Goal: Information Seeking & Learning: Learn about a topic

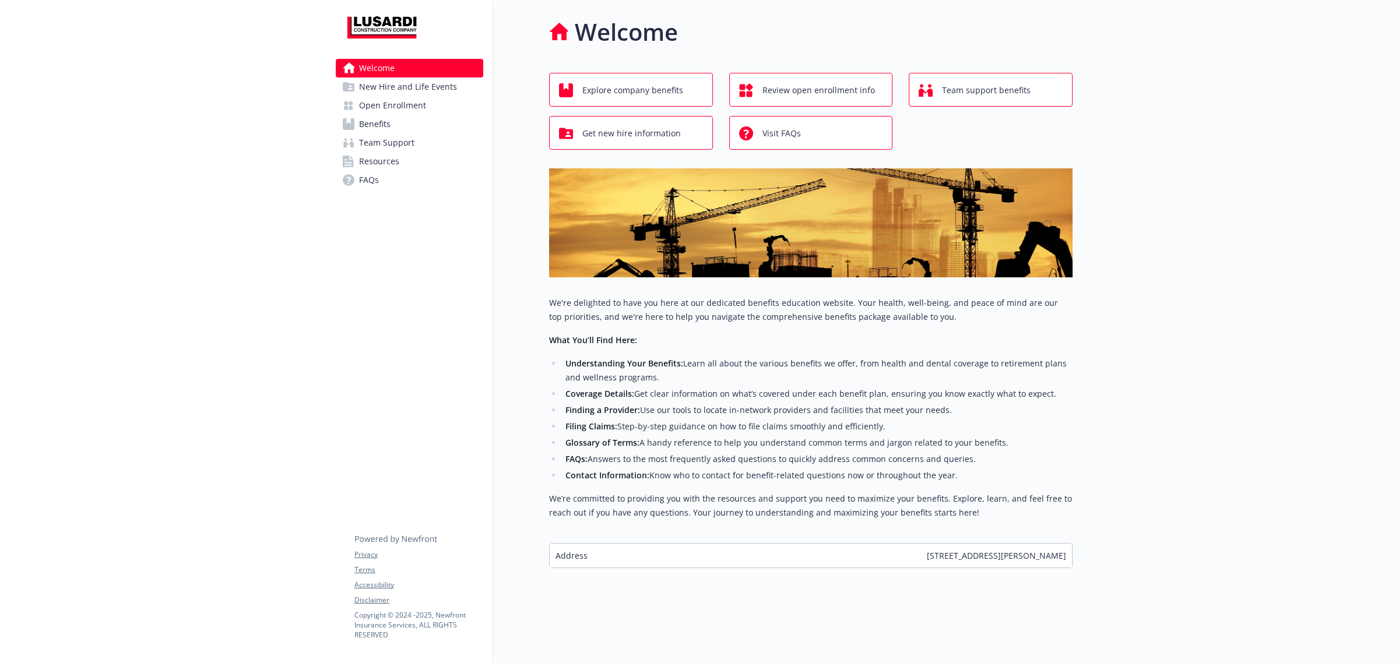
click at [409, 132] on link "Benefits" at bounding box center [409, 124] width 147 height 19
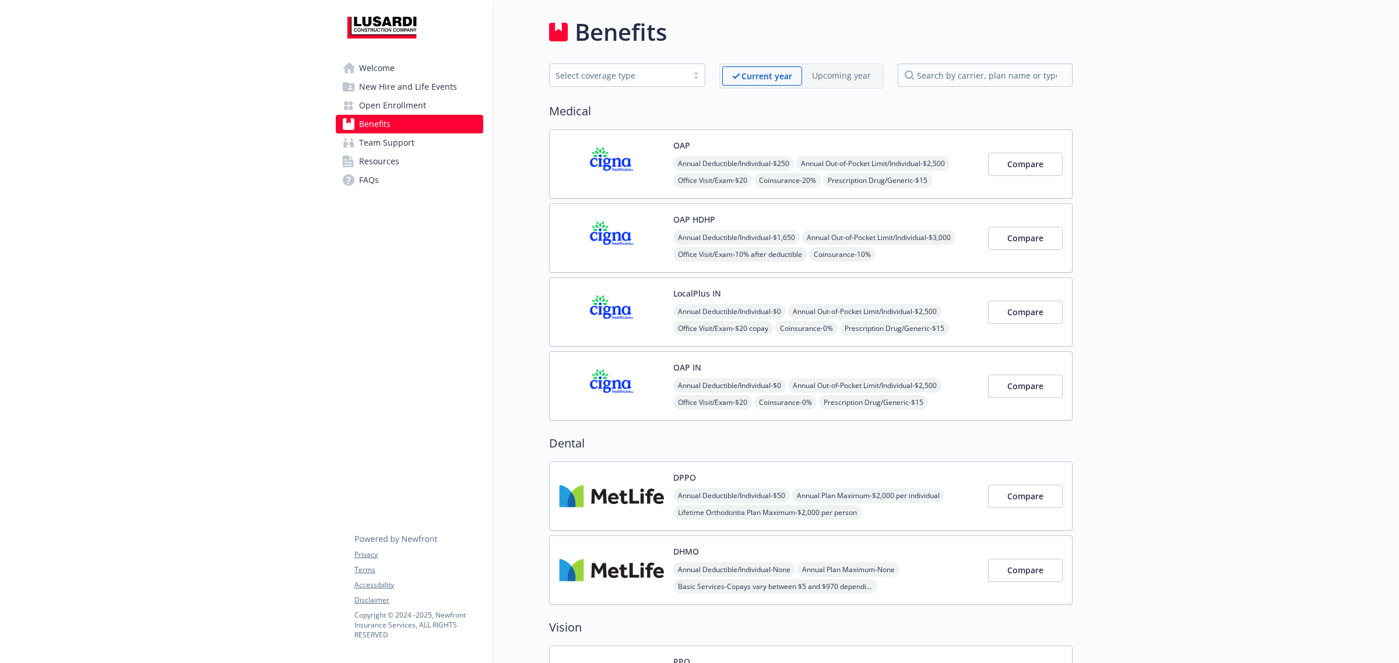
click at [413, 137] on link "Team Support" at bounding box center [409, 143] width 147 height 19
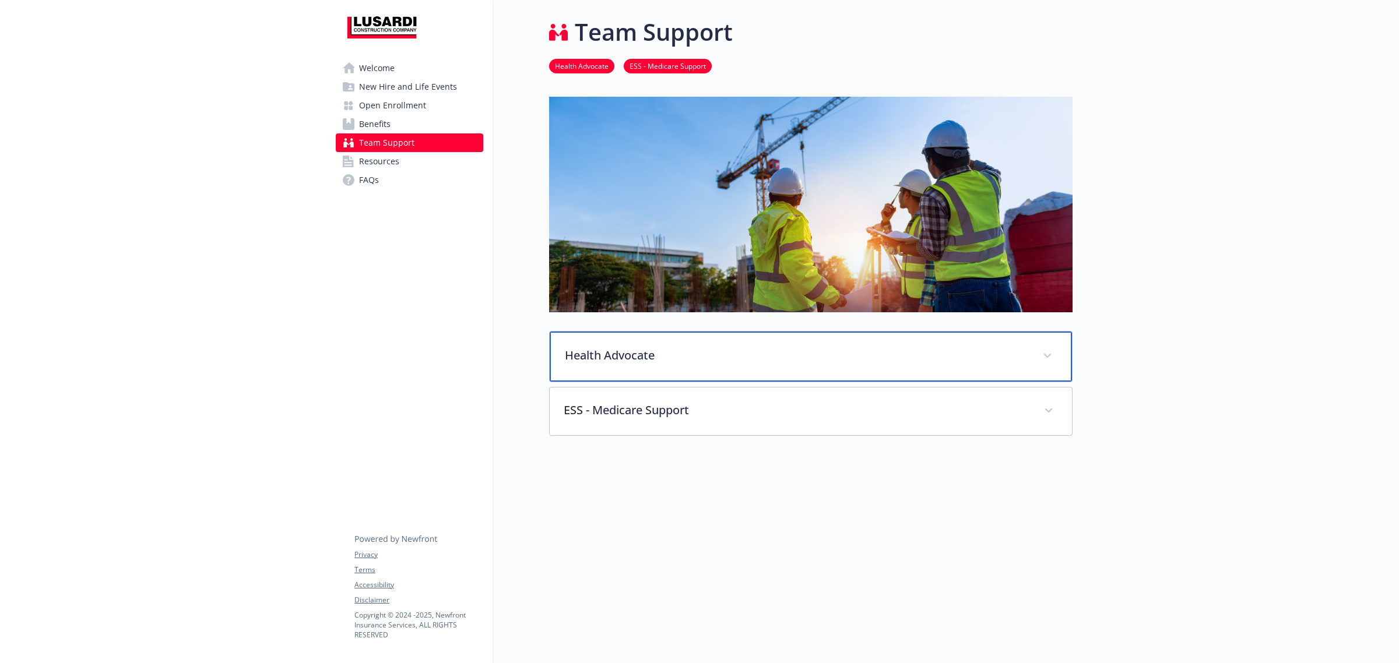
click at [745, 343] on div "Health Advocate" at bounding box center [811, 357] width 522 height 50
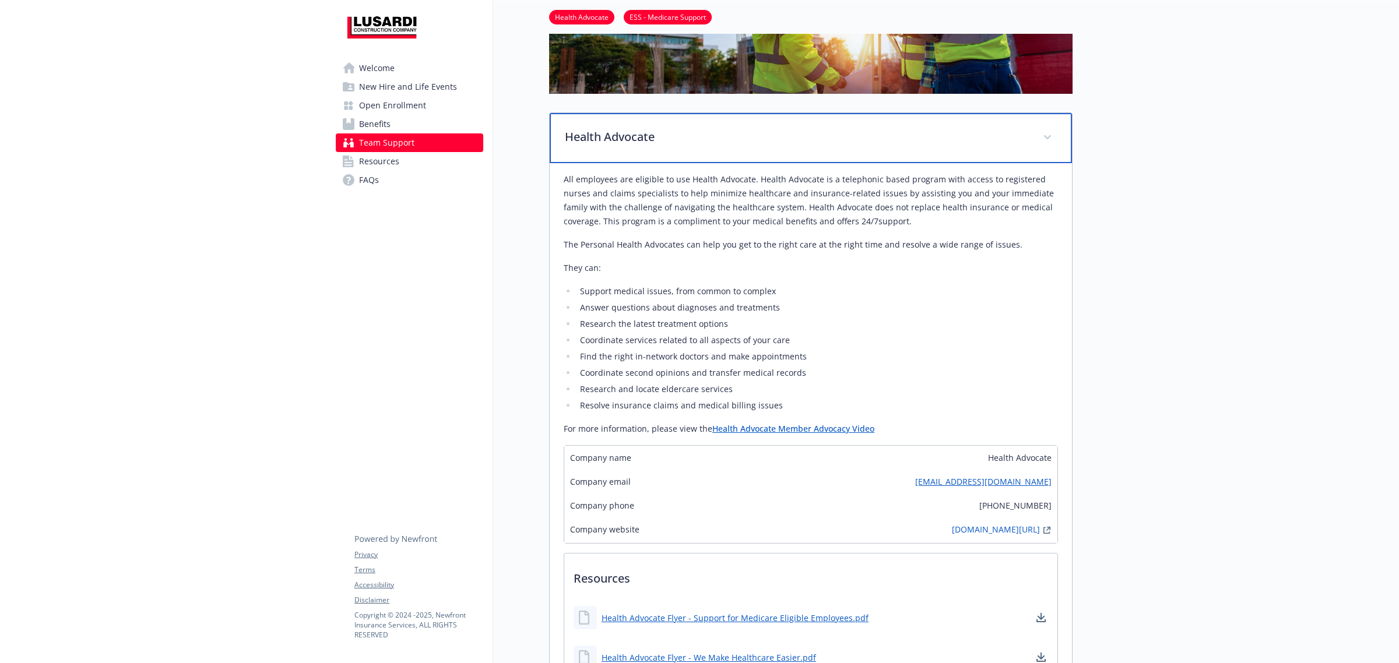
click at [641, 141] on p "Health Advocate" at bounding box center [797, 136] width 464 height 17
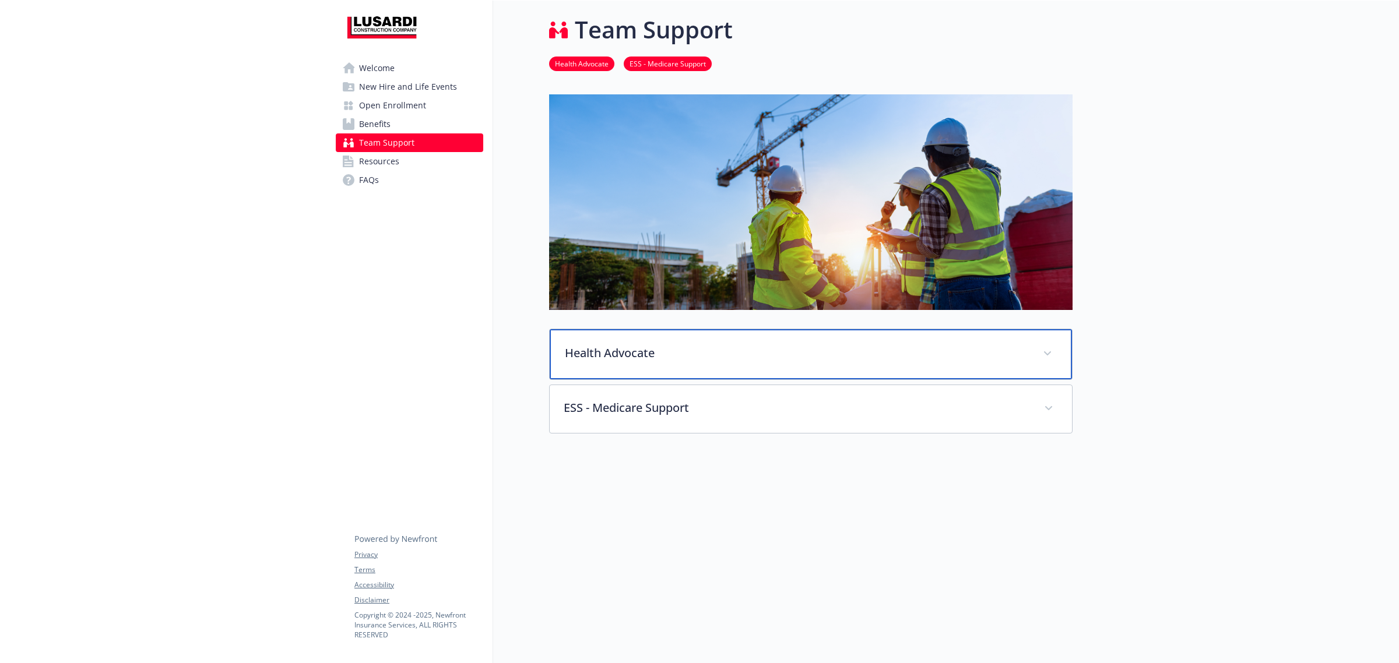
scroll to position [12, 0]
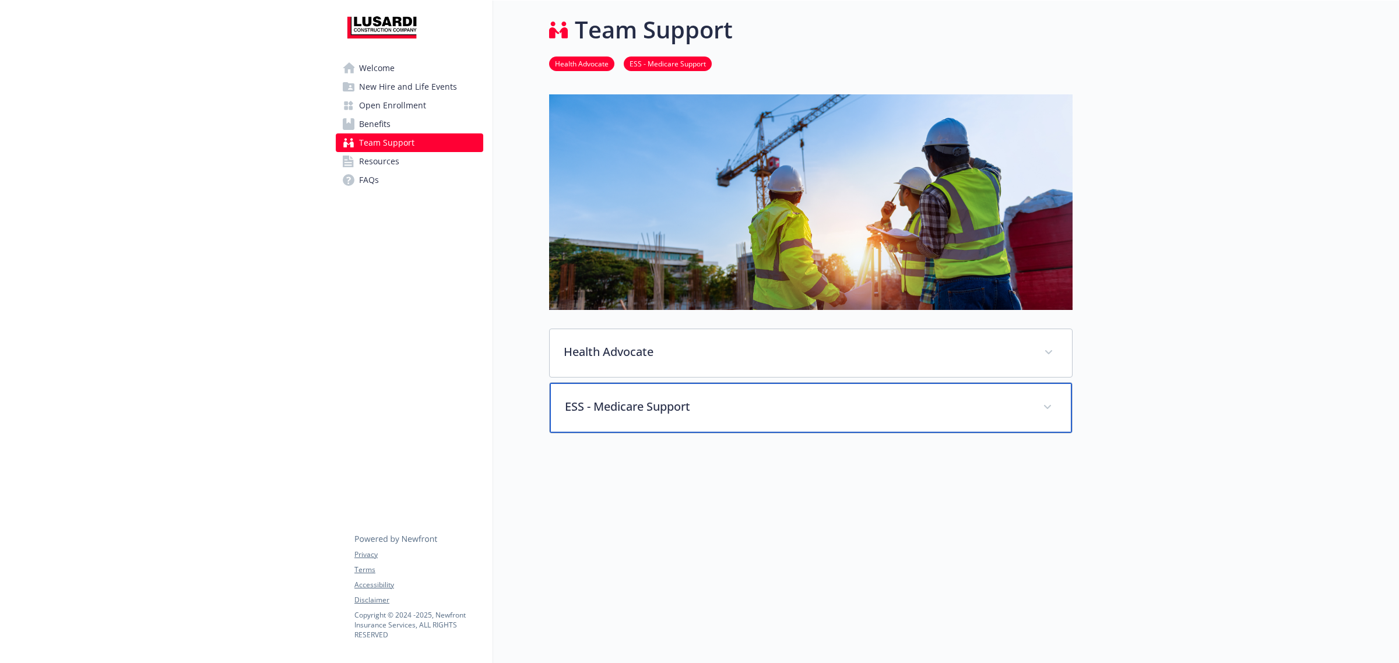
click at [610, 398] on p "ESS - Medicare Support" at bounding box center [797, 406] width 464 height 17
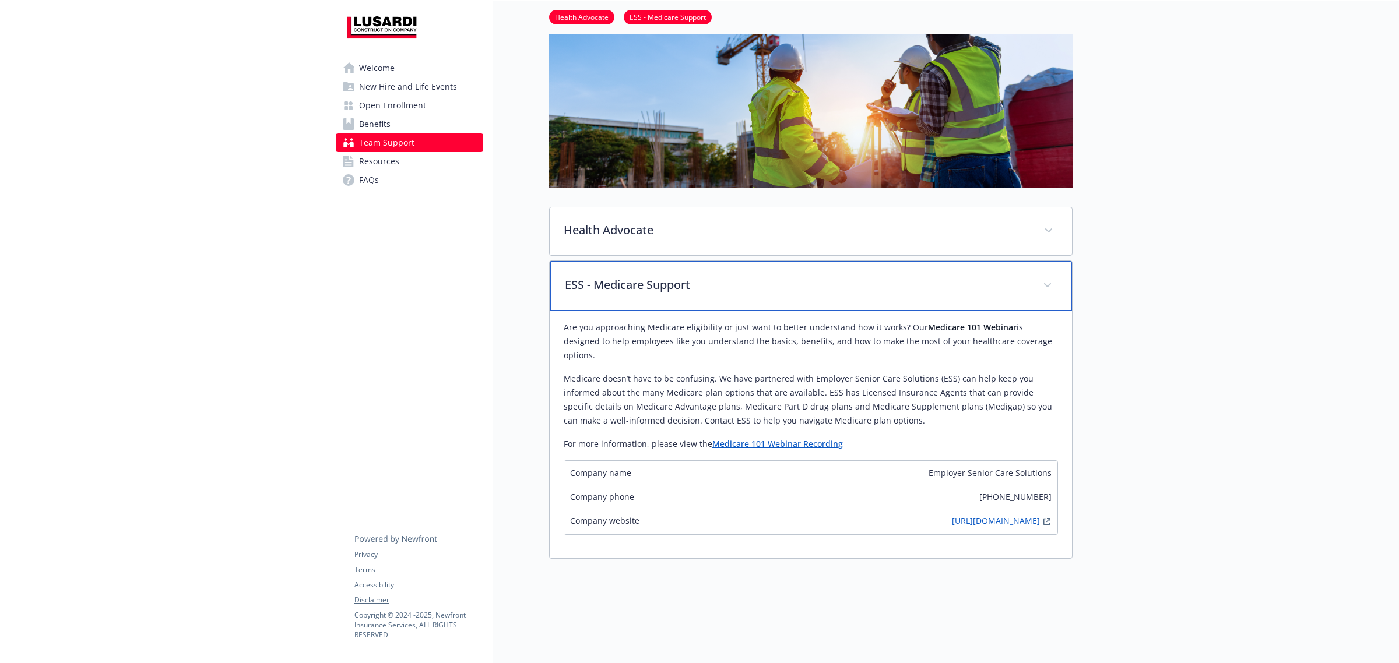
scroll to position [246, 0]
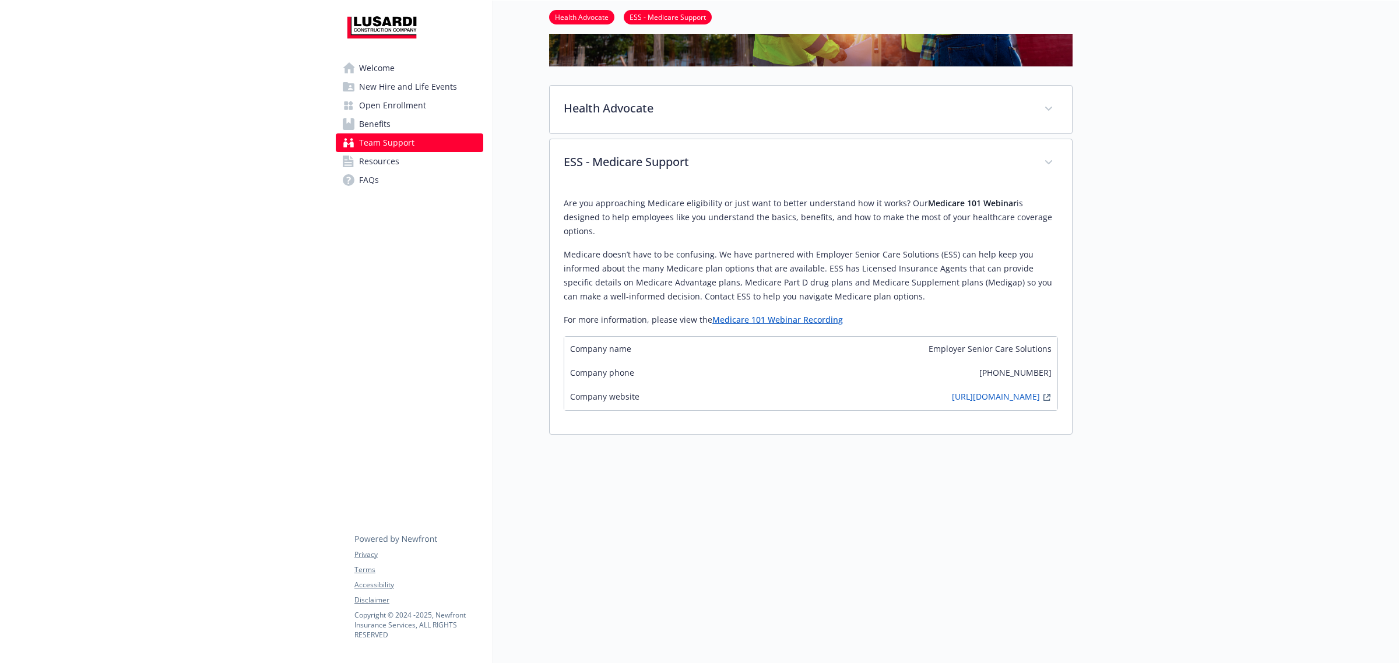
click at [400, 72] on link "Welcome" at bounding box center [409, 68] width 147 height 19
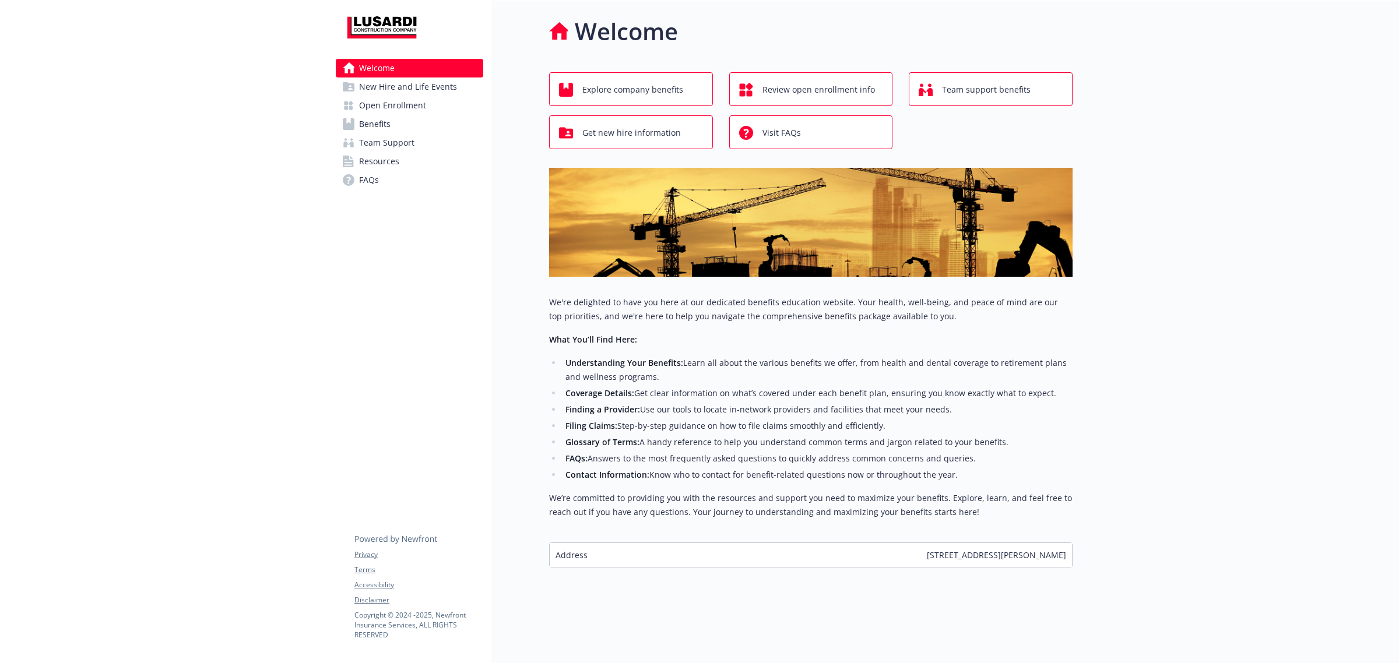
click at [376, 102] on span "Open Enrollment" at bounding box center [392, 105] width 67 height 19
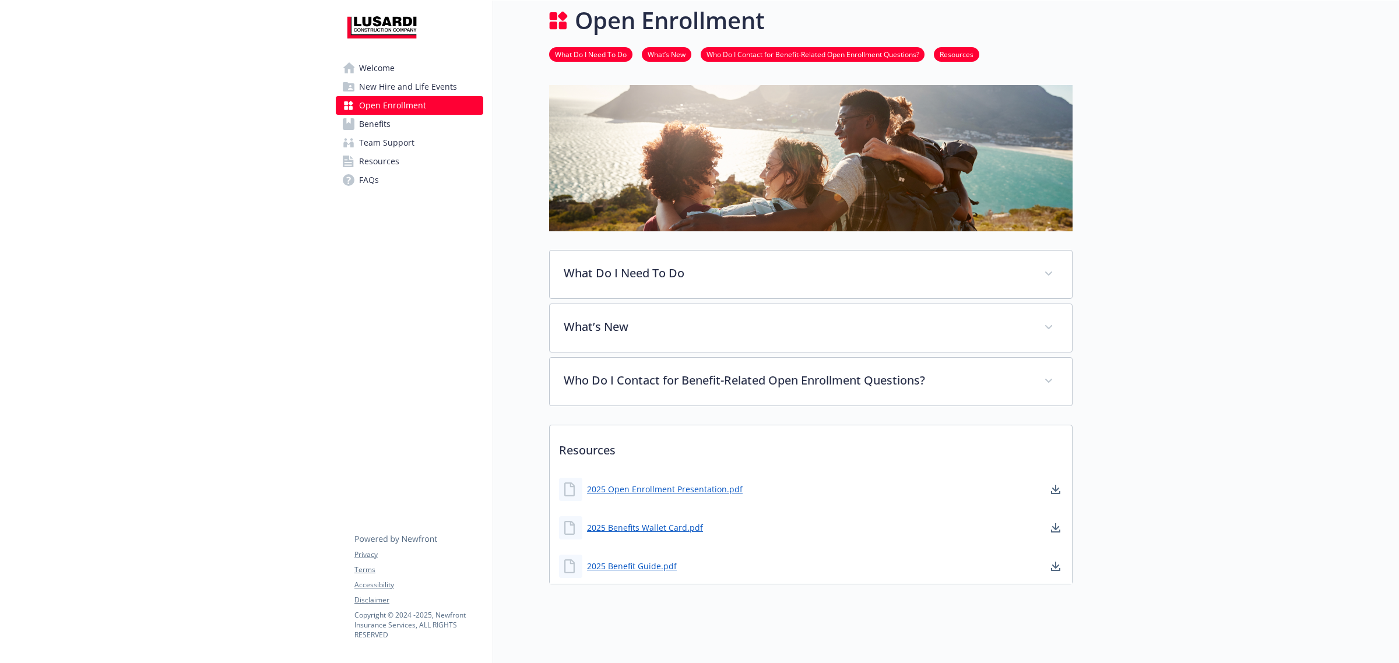
click at [377, 83] on span "New Hire and Life Events" at bounding box center [408, 87] width 98 height 19
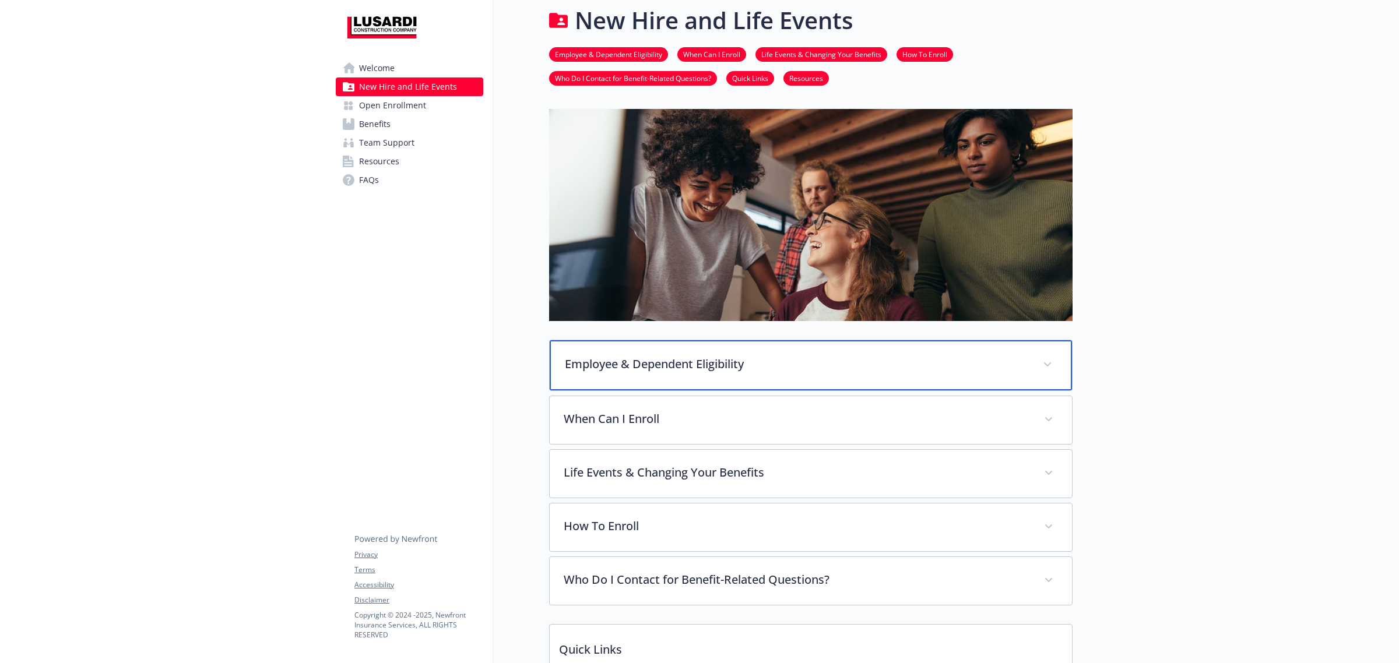
click at [631, 359] on p "Employee & Dependent Eligibility" at bounding box center [797, 364] width 464 height 17
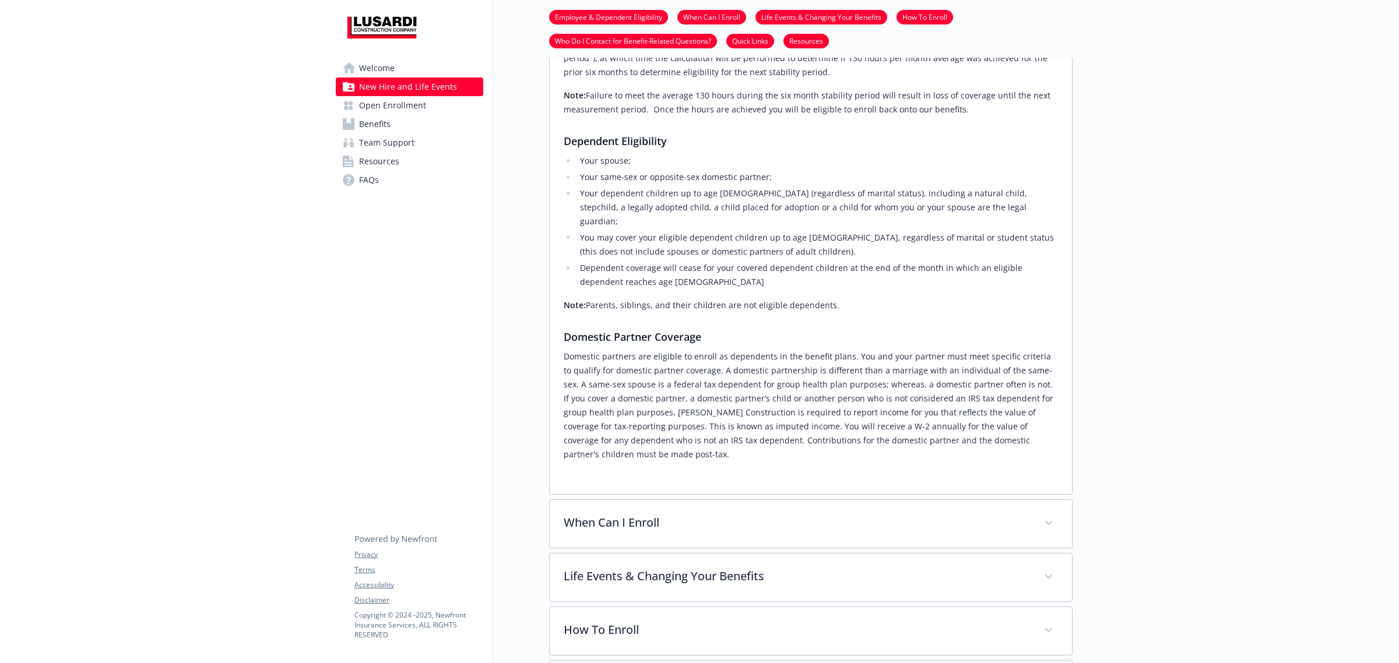
scroll to position [522, 0]
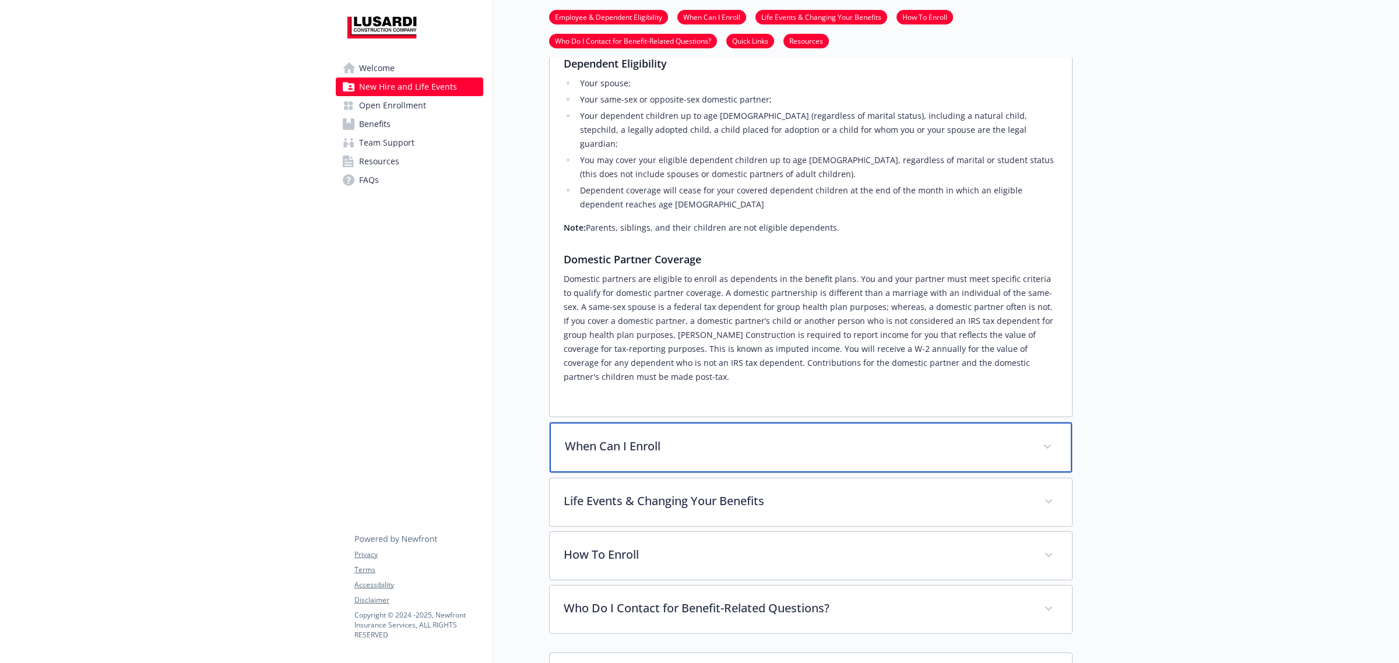
click at [617, 443] on div "When Can I Enroll" at bounding box center [811, 448] width 522 height 50
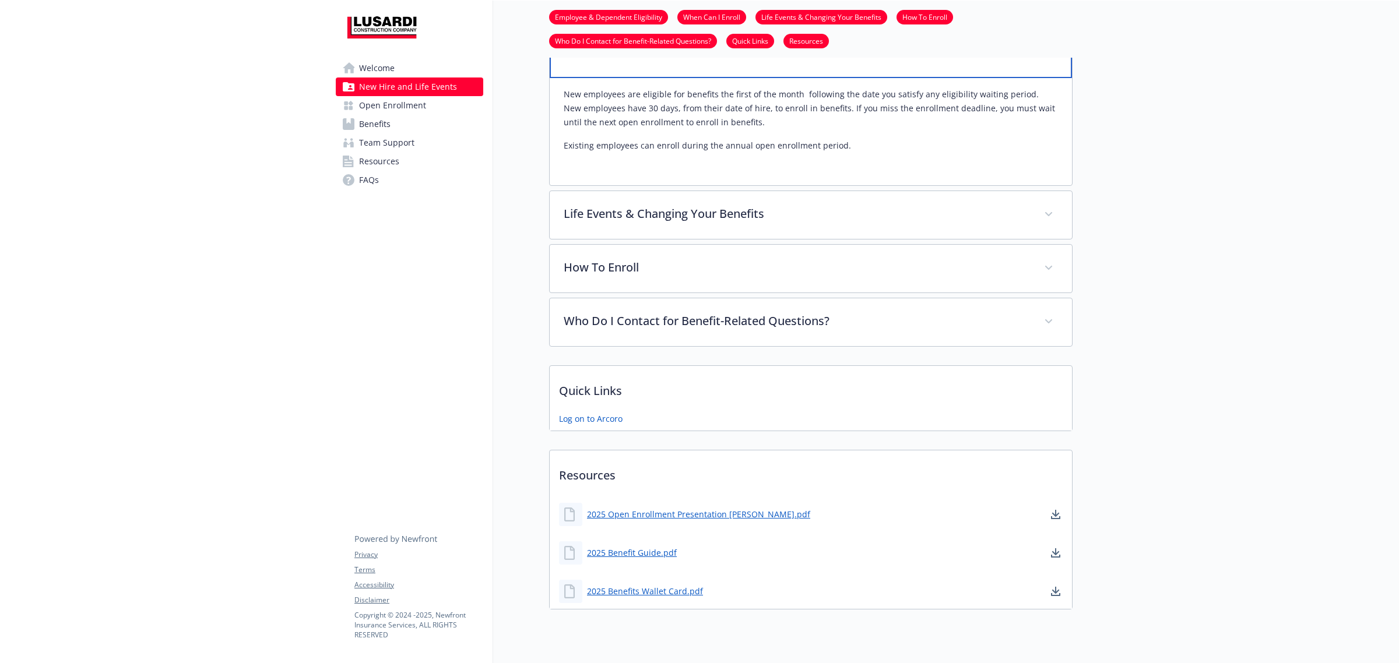
scroll to position [930, 0]
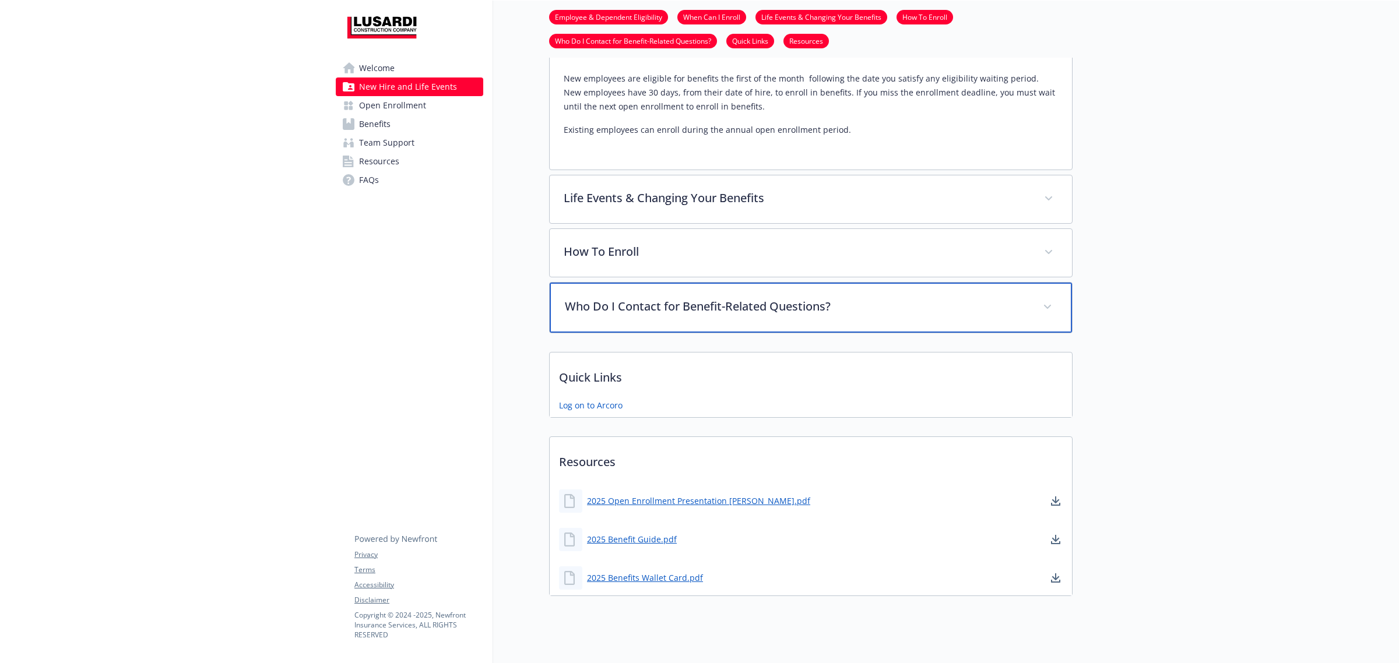
click at [637, 298] on p "Who Do I Contact for Benefit-Related Questions?" at bounding box center [797, 306] width 464 height 17
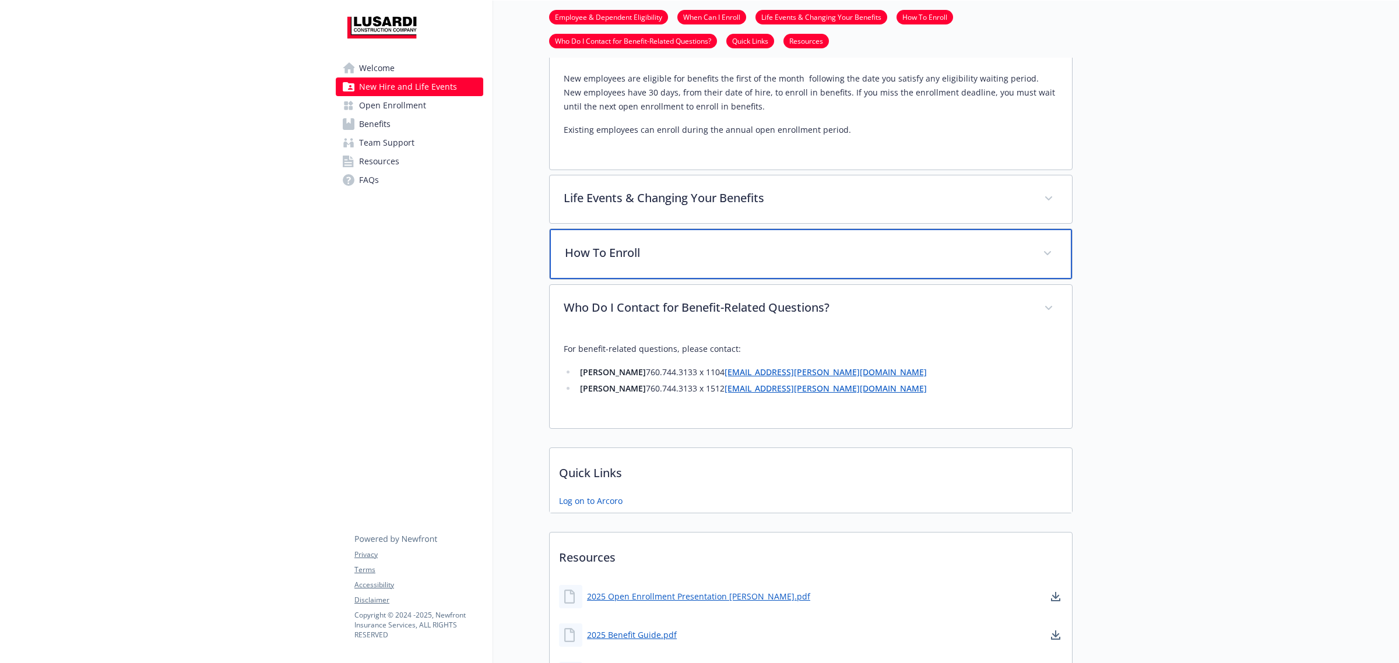
click at [639, 229] on div "How To Enroll" at bounding box center [811, 254] width 522 height 50
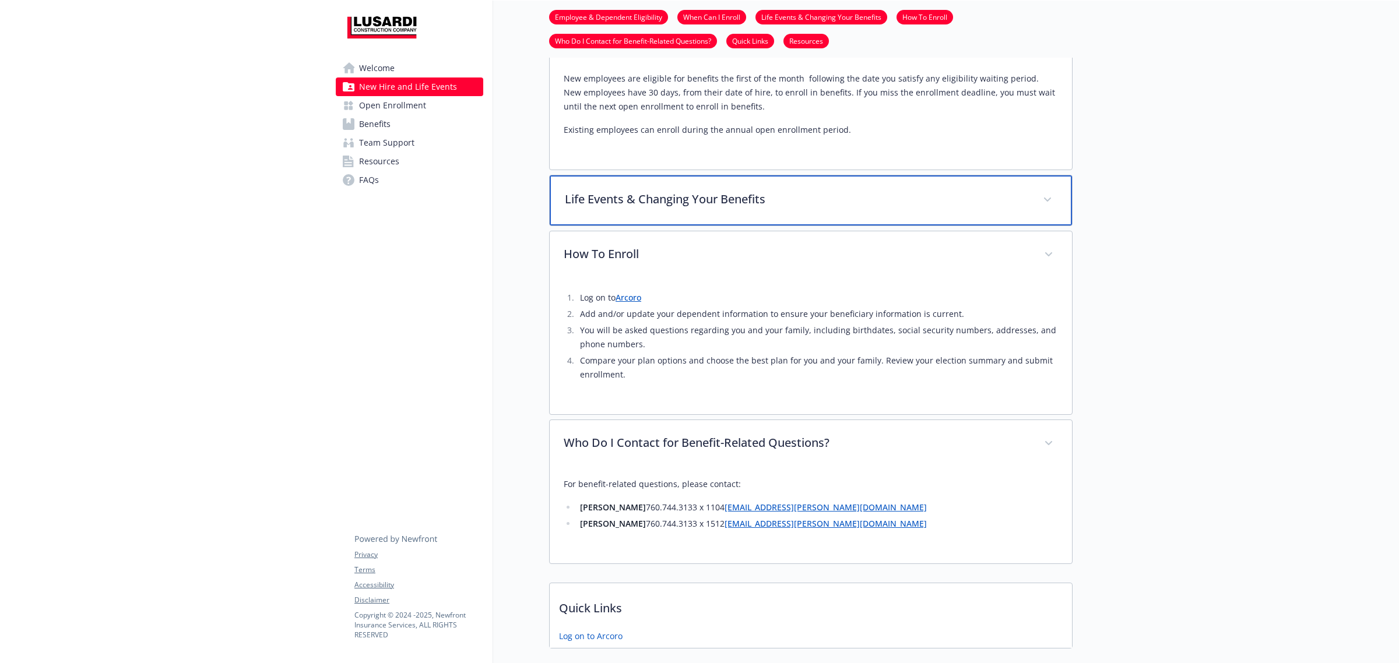
click at [639, 191] on p "Life Events & Changing Your Benefits" at bounding box center [797, 199] width 464 height 17
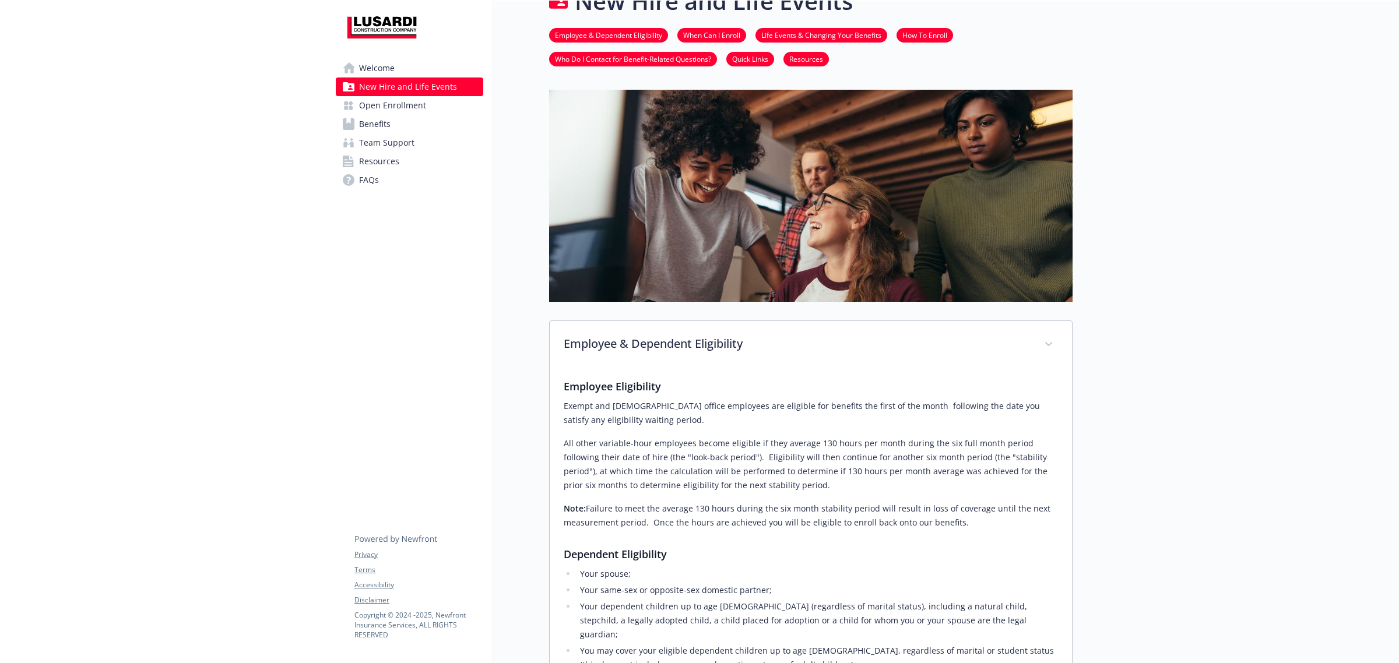
scroll to position [0, 0]
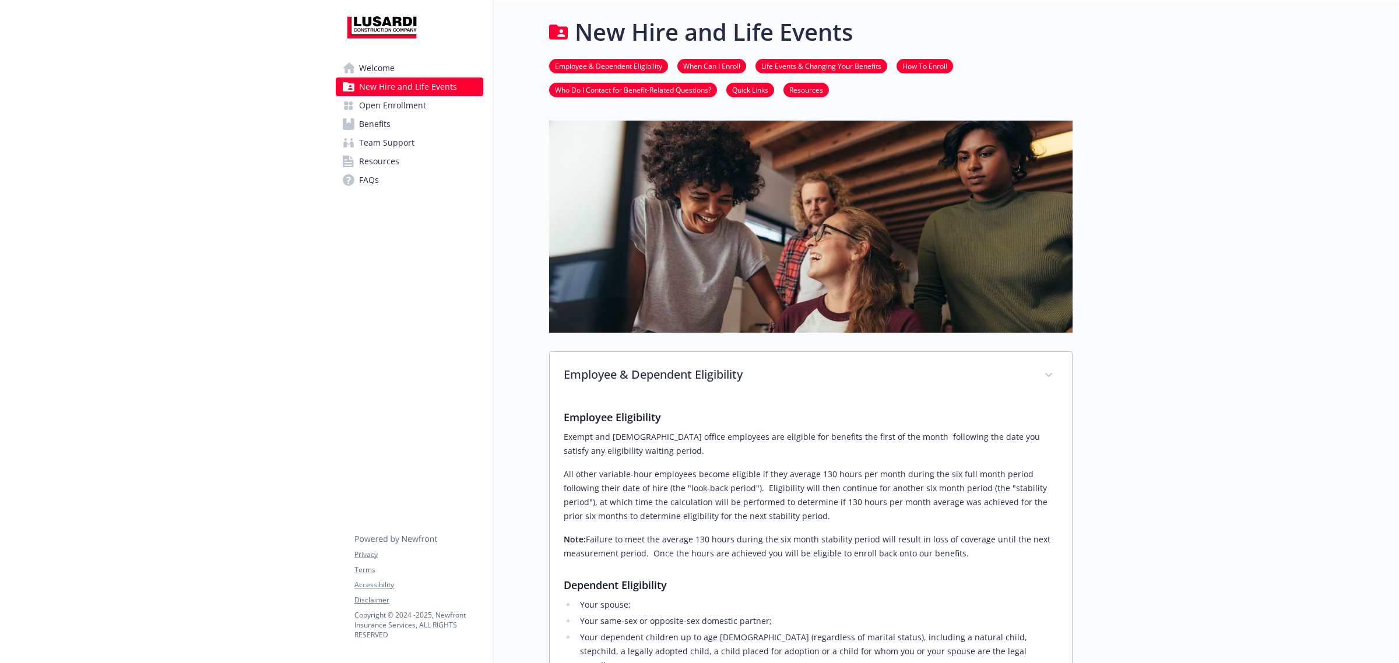
click at [398, 68] on link "Welcome" at bounding box center [409, 68] width 147 height 19
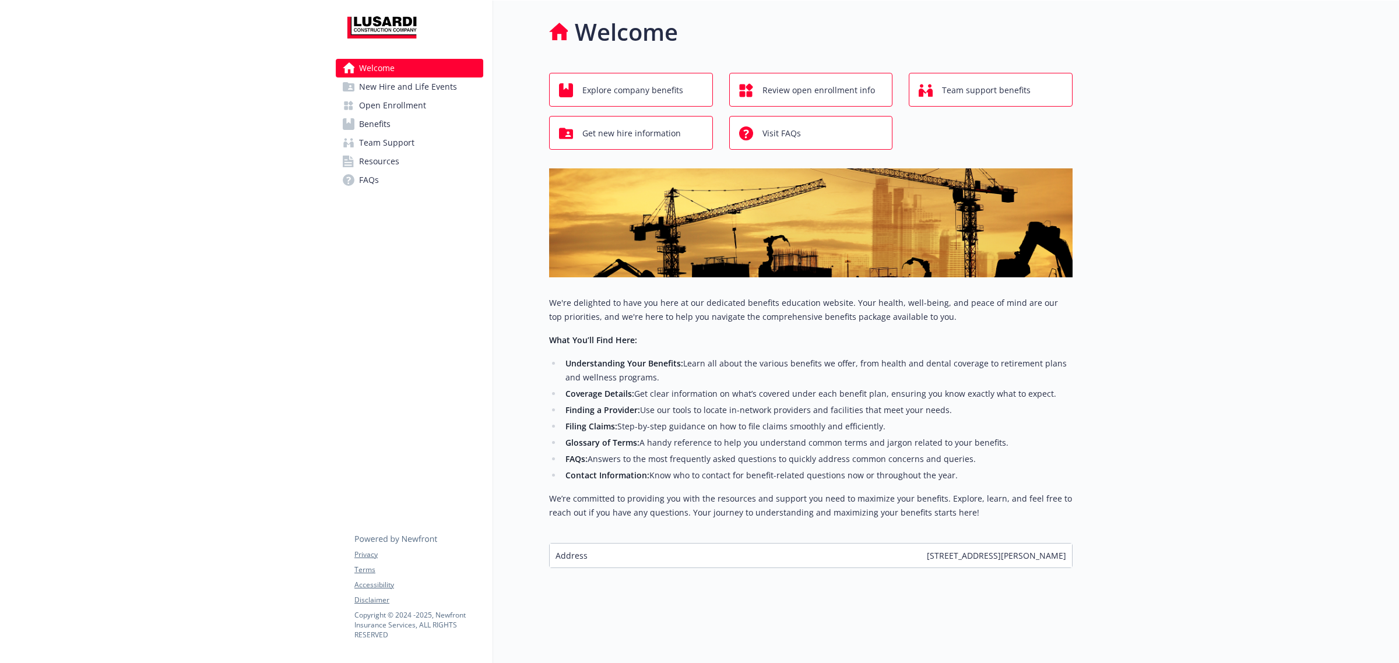
click at [385, 102] on span "Open Enrollment" at bounding box center [392, 105] width 67 height 19
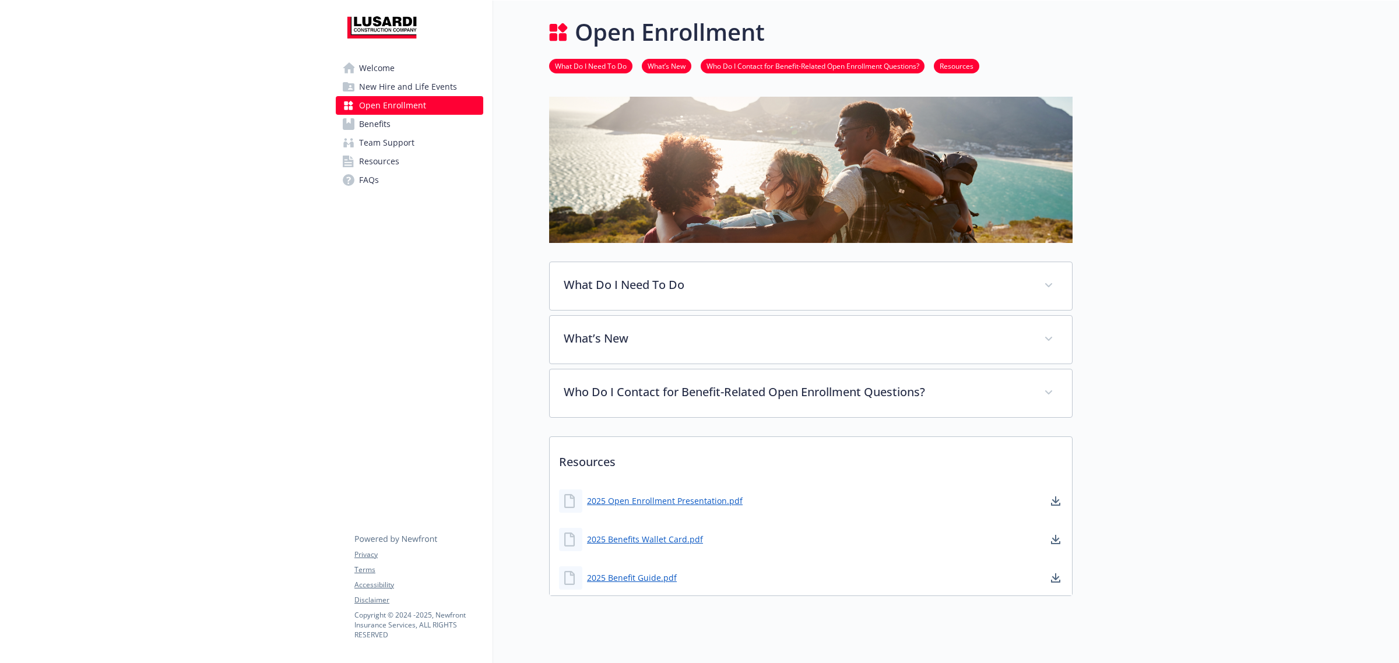
click at [385, 128] on span "Benefits" at bounding box center [374, 124] width 31 height 19
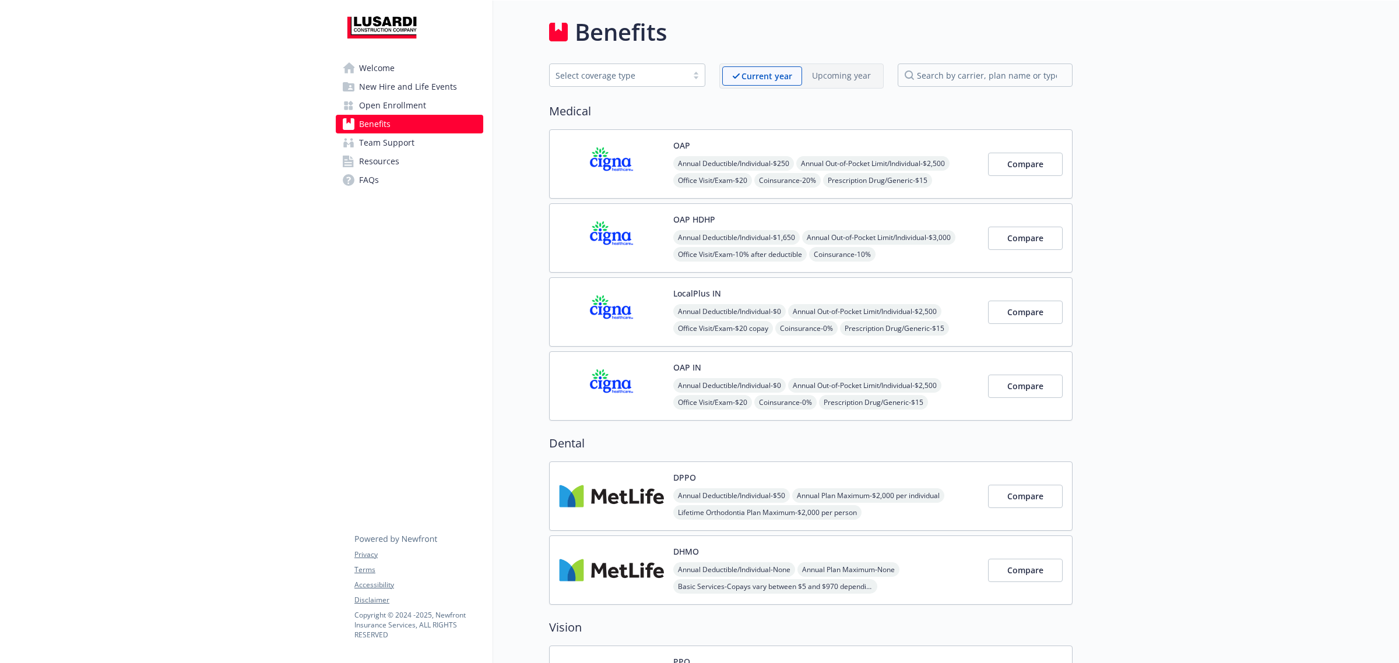
click at [634, 292] on img at bounding box center [611, 312] width 105 height 50
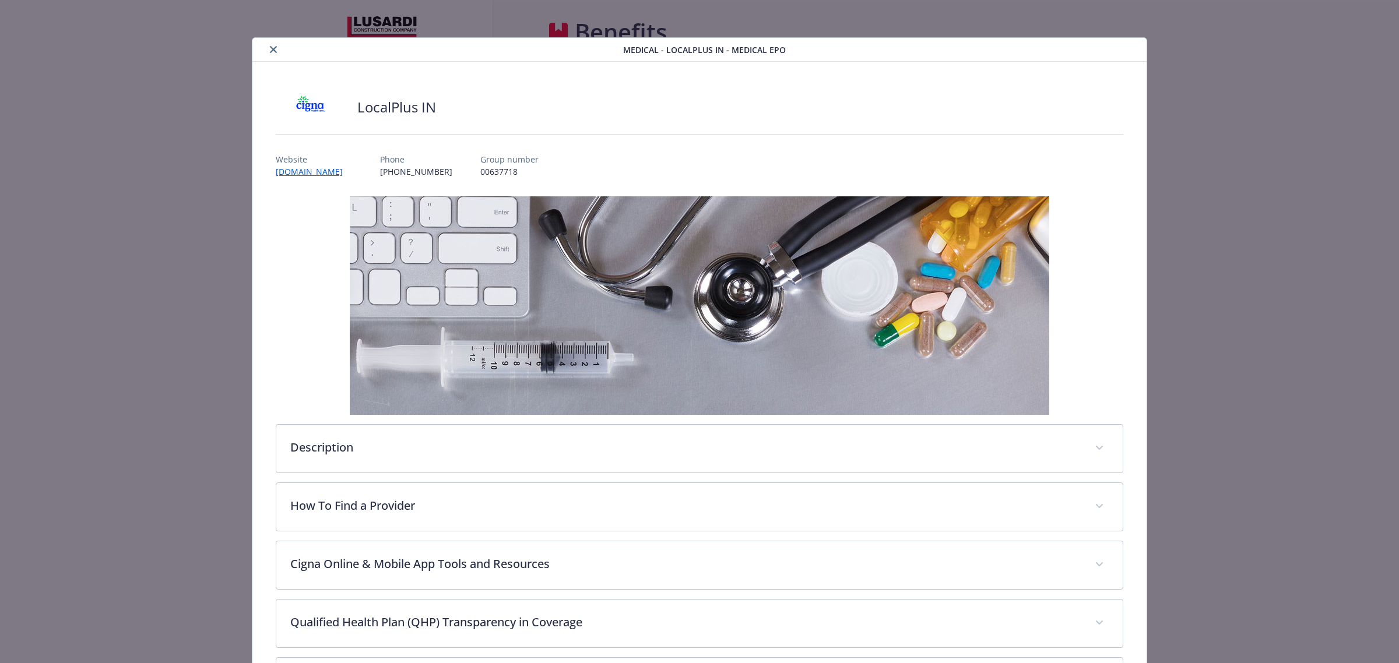
scroll to position [35, 0]
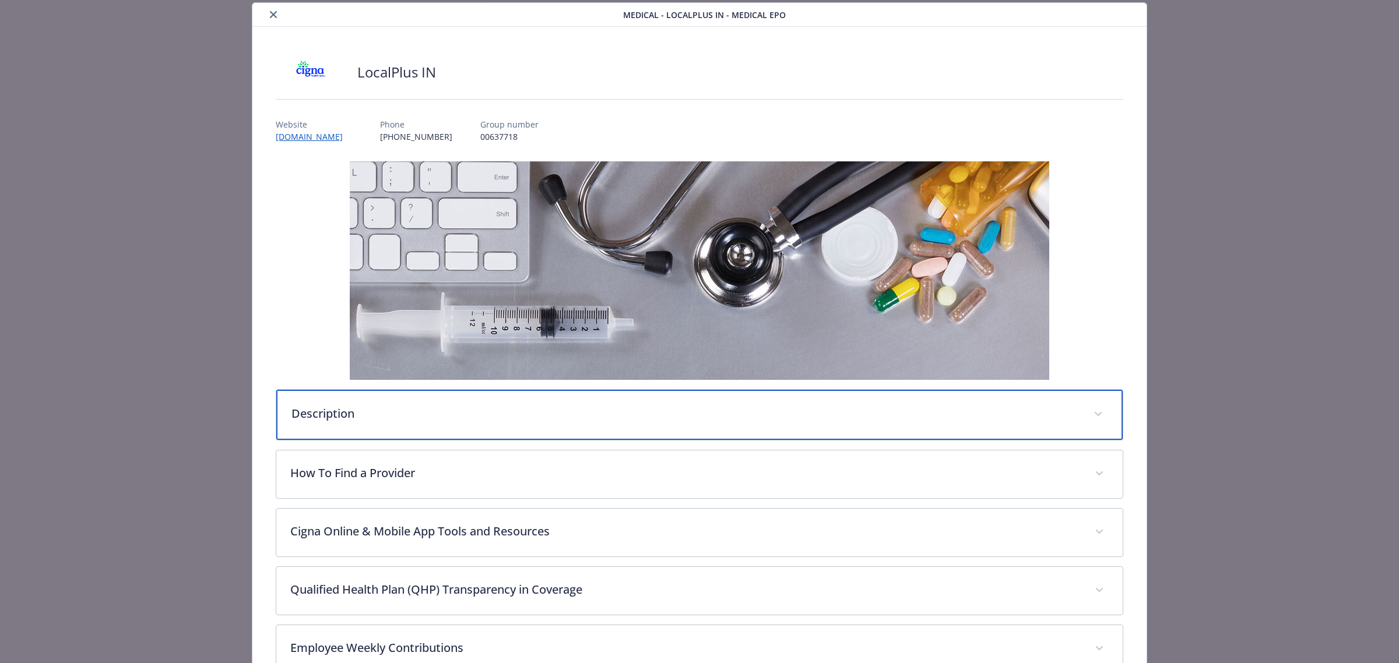
click at [372, 413] on p "Description" at bounding box center [685, 413] width 788 height 17
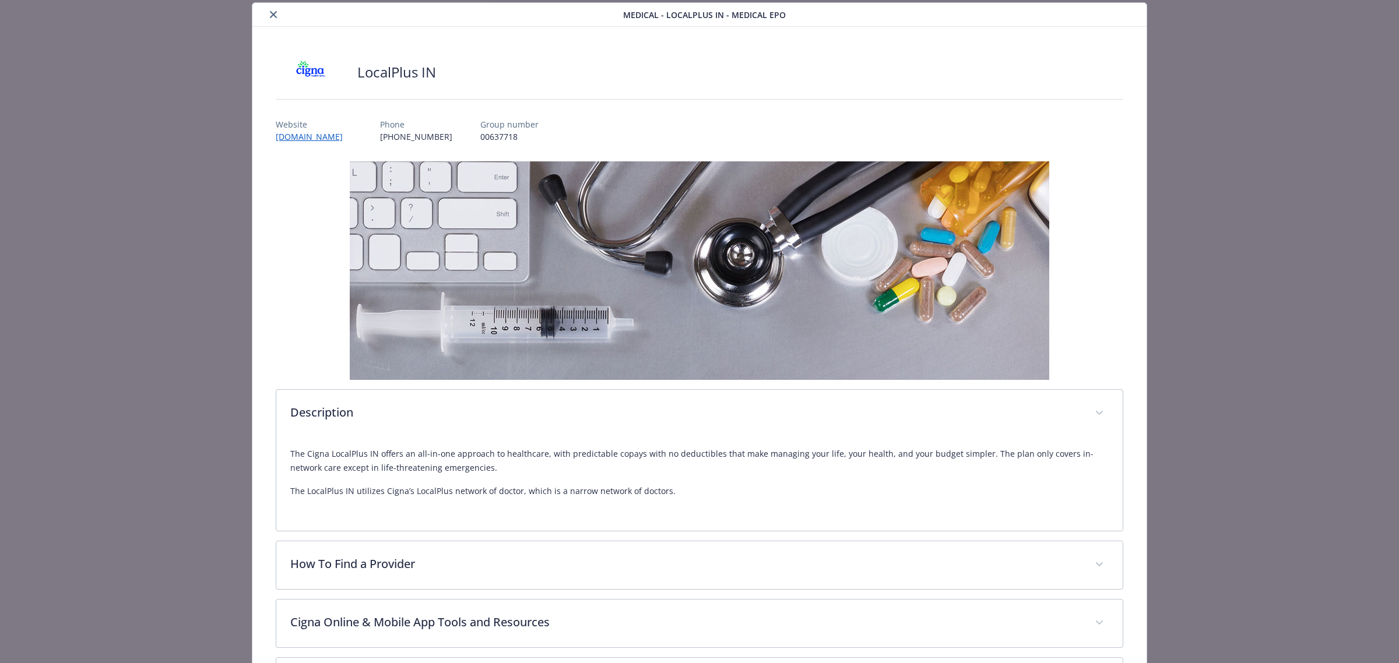
click at [503, 592] on div "Description The Cigna LocalPlus IN offers an all-in-one approach to healthcare,…" at bounding box center [700, 579] width 848 height 837
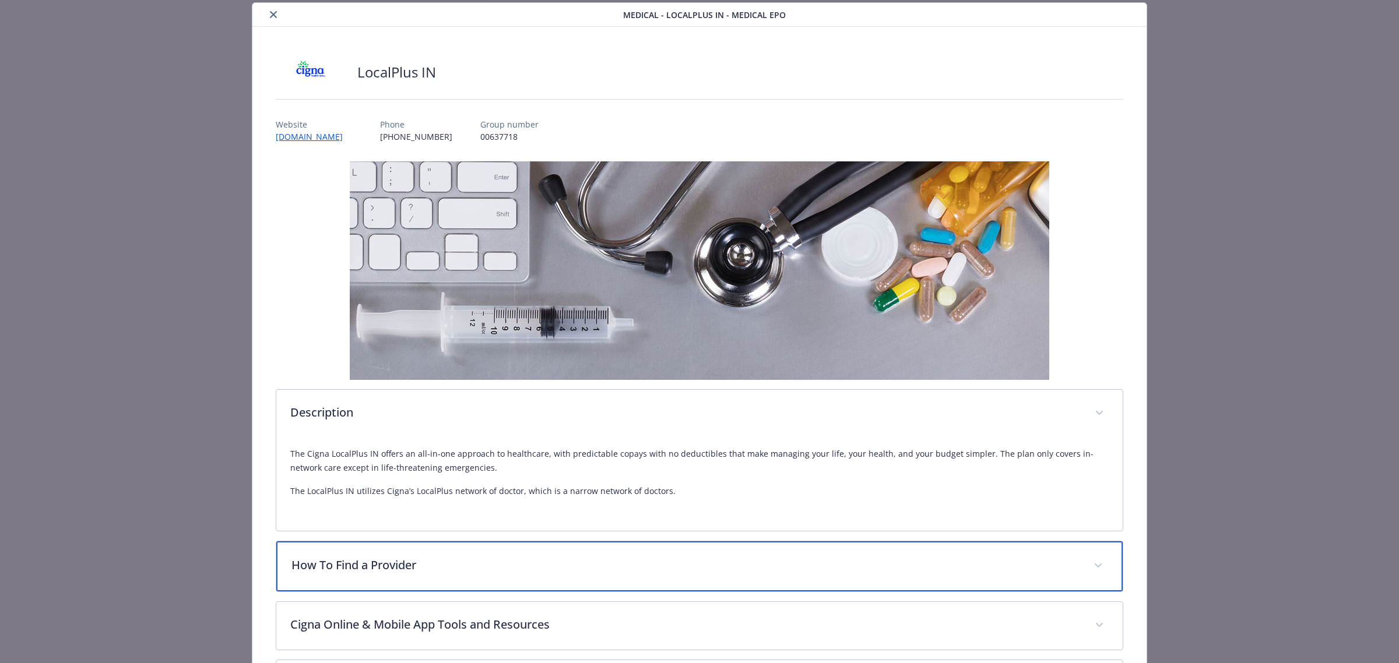
click at [501, 577] on div "How To Find a Provider" at bounding box center [699, 567] width 846 height 50
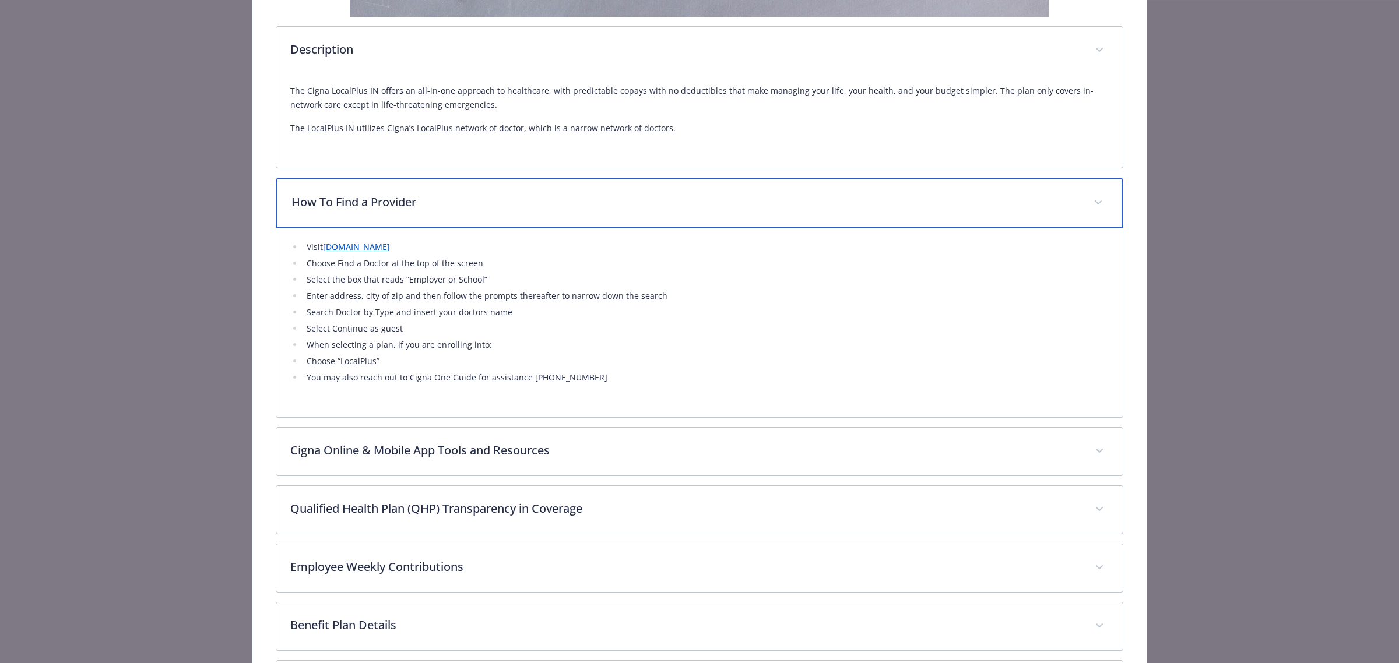
scroll to position [399, 0]
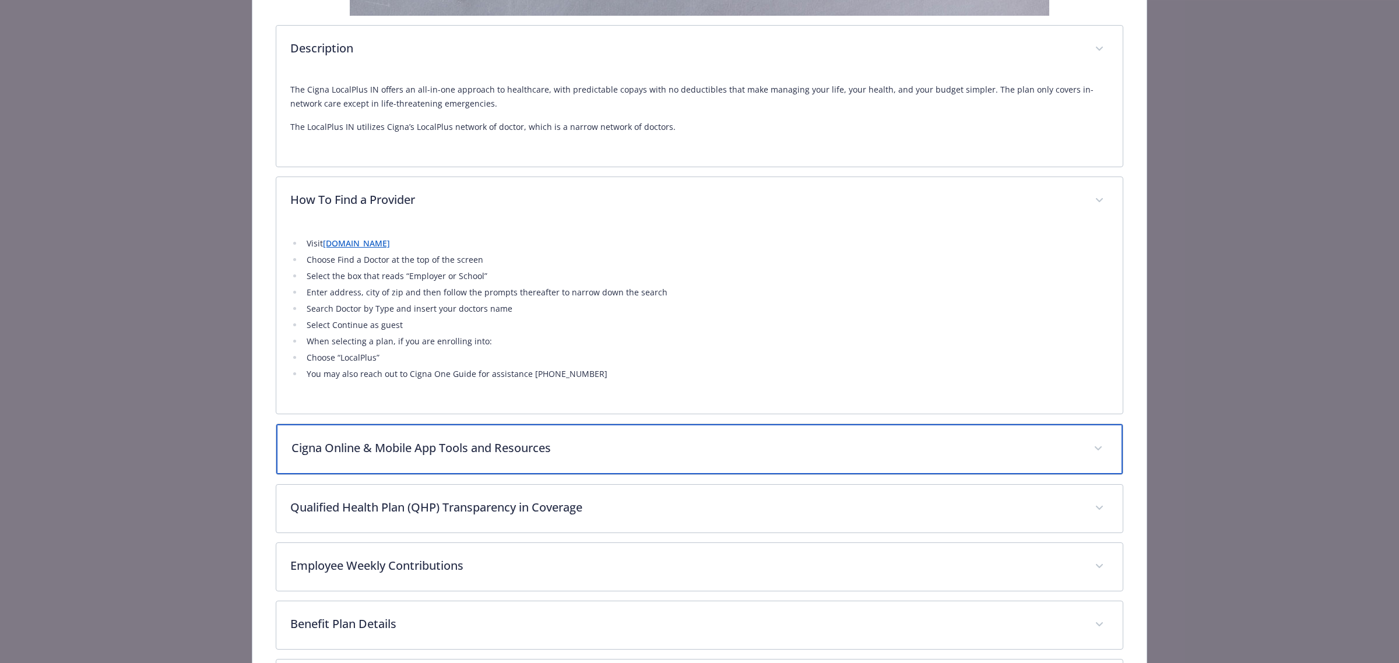
click at [462, 451] on p "Cigna Online & Mobile App Tools and Resources" at bounding box center [685, 448] width 788 height 17
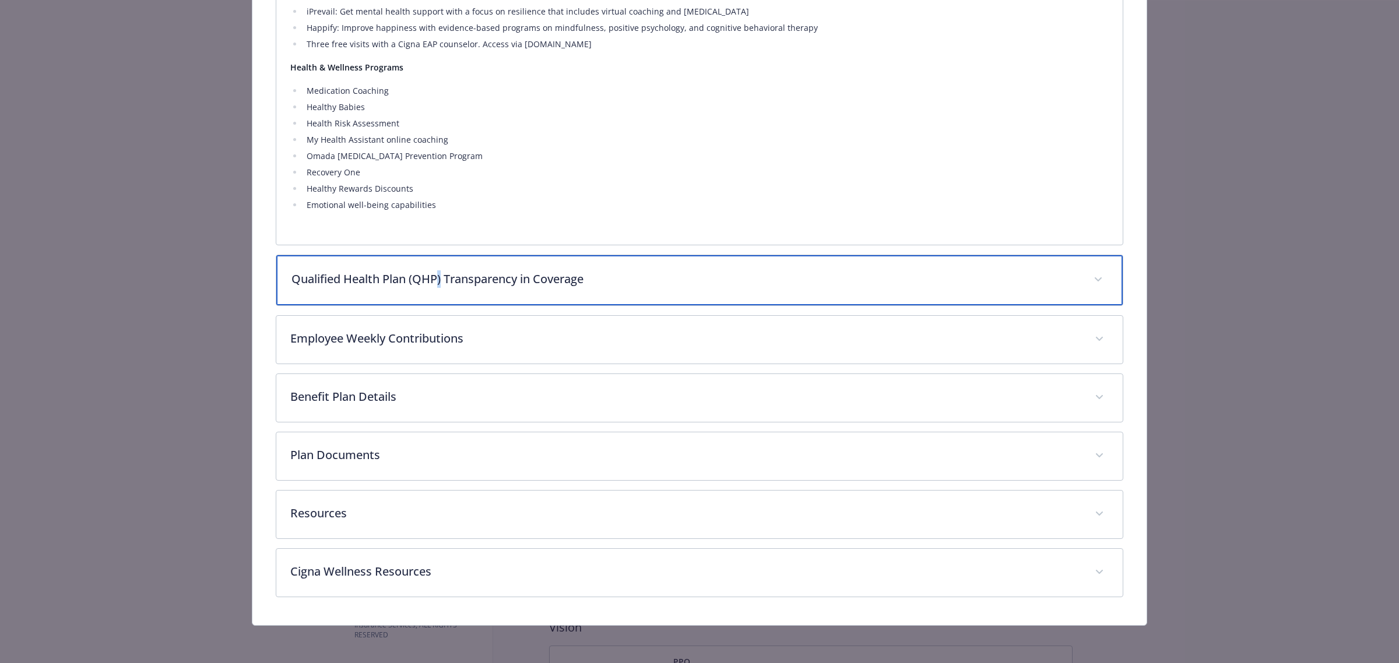
click at [438, 279] on p "Qualified Health Plan (QHP) Transparency in Coverage" at bounding box center [685, 279] width 788 height 17
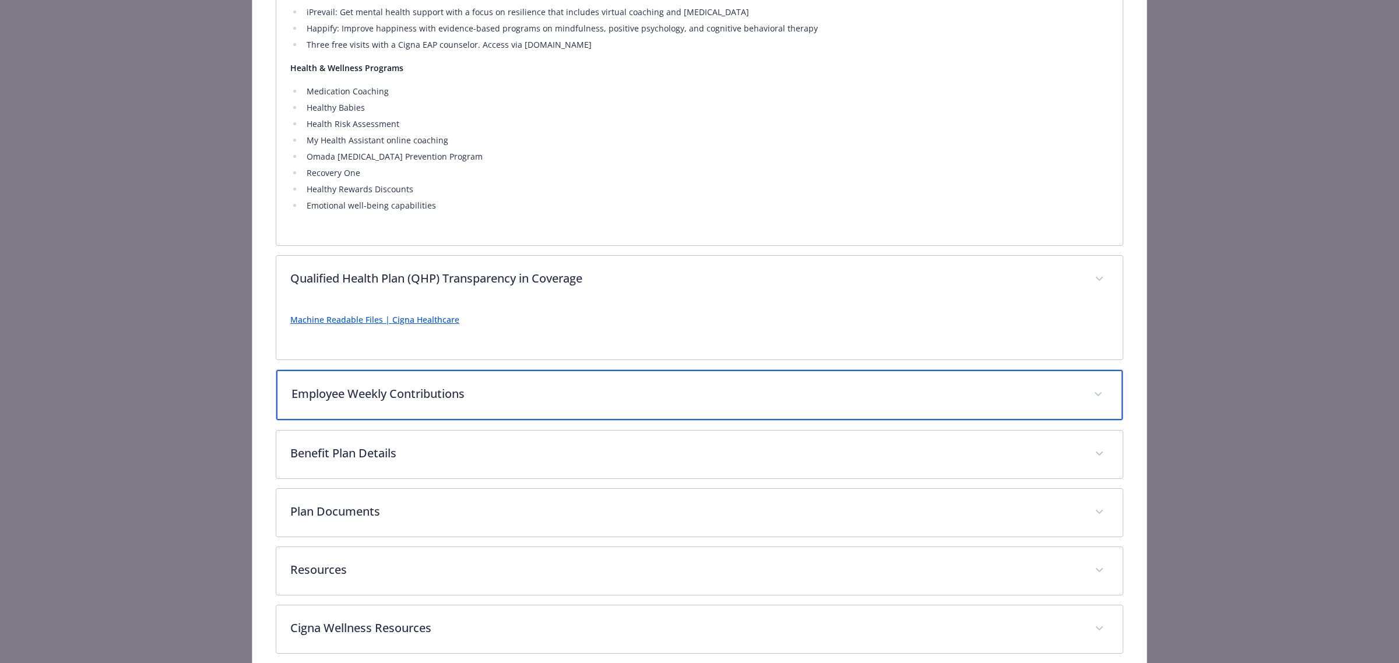
click at [424, 394] on p "Employee Weekly Contributions" at bounding box center [685, 393] width 788 height 17
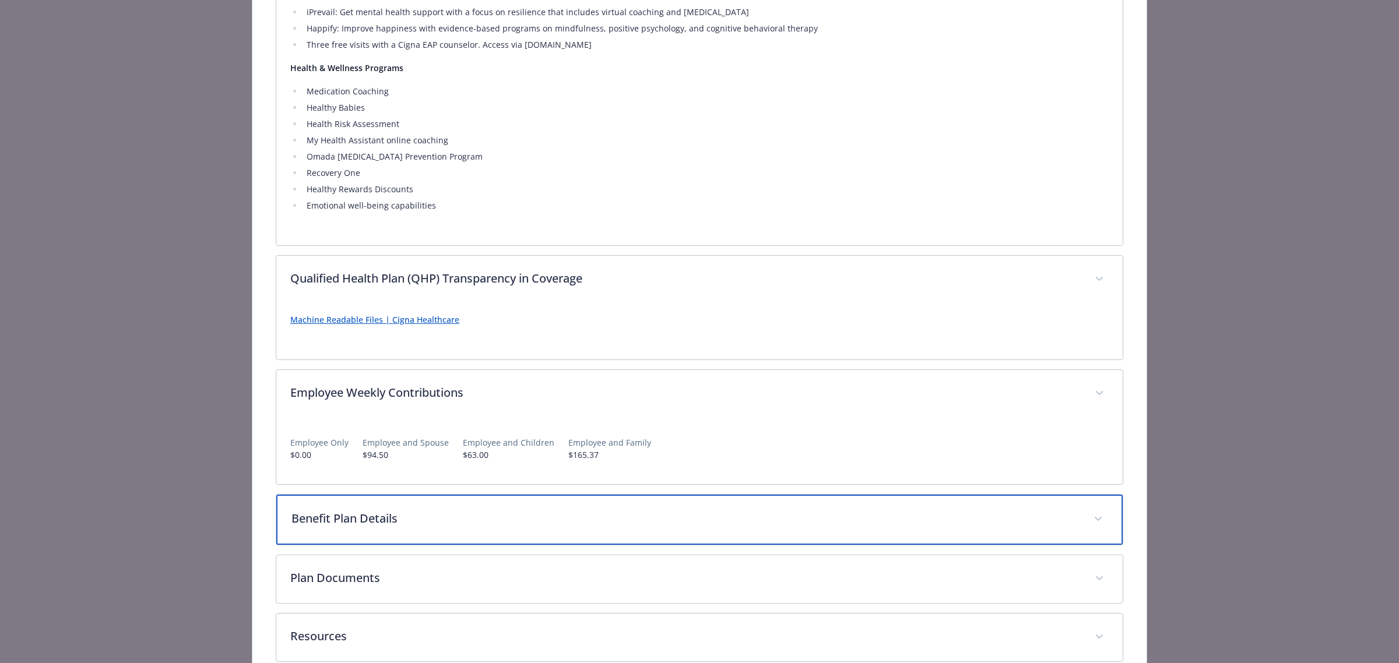
click at [421, 528] on p "Benefit Plan Details" at bounding box center [685, 518] width 788 height 17
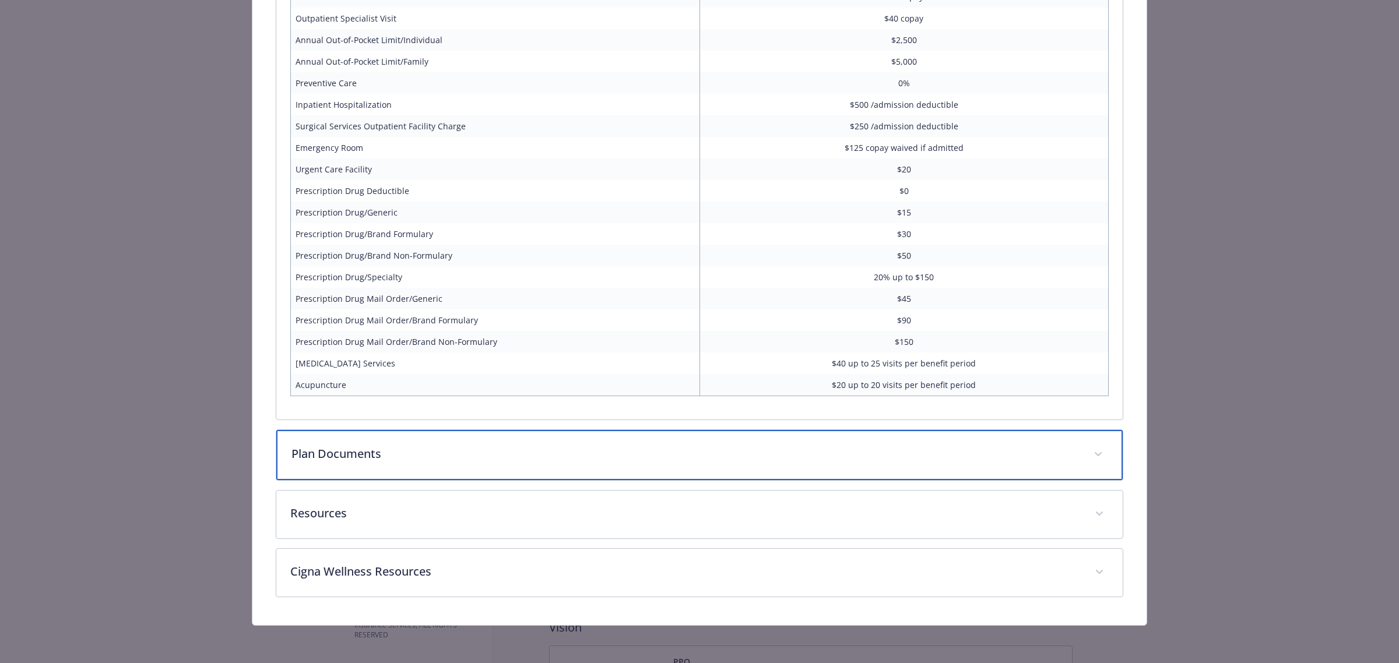
click at [473, 467] on div "Plan Documents" at bounding box center [699, 455] width 846 height 50
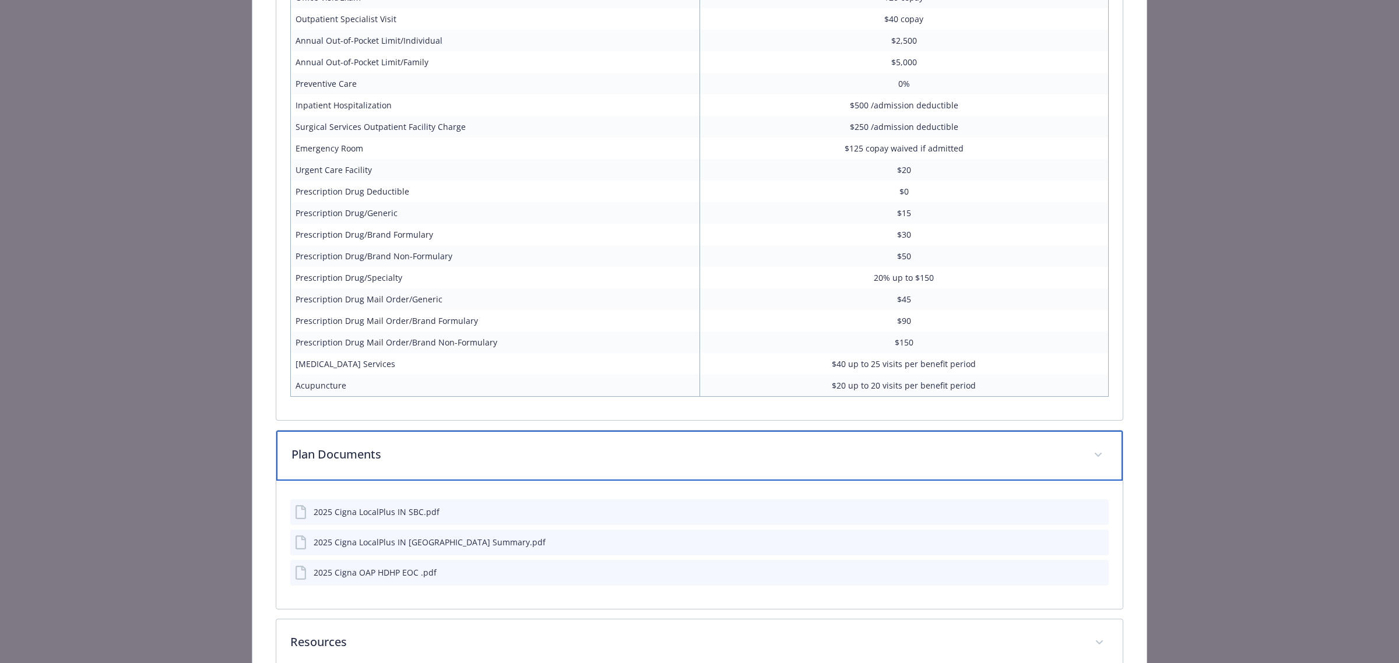
scroll to position [1905, 0]
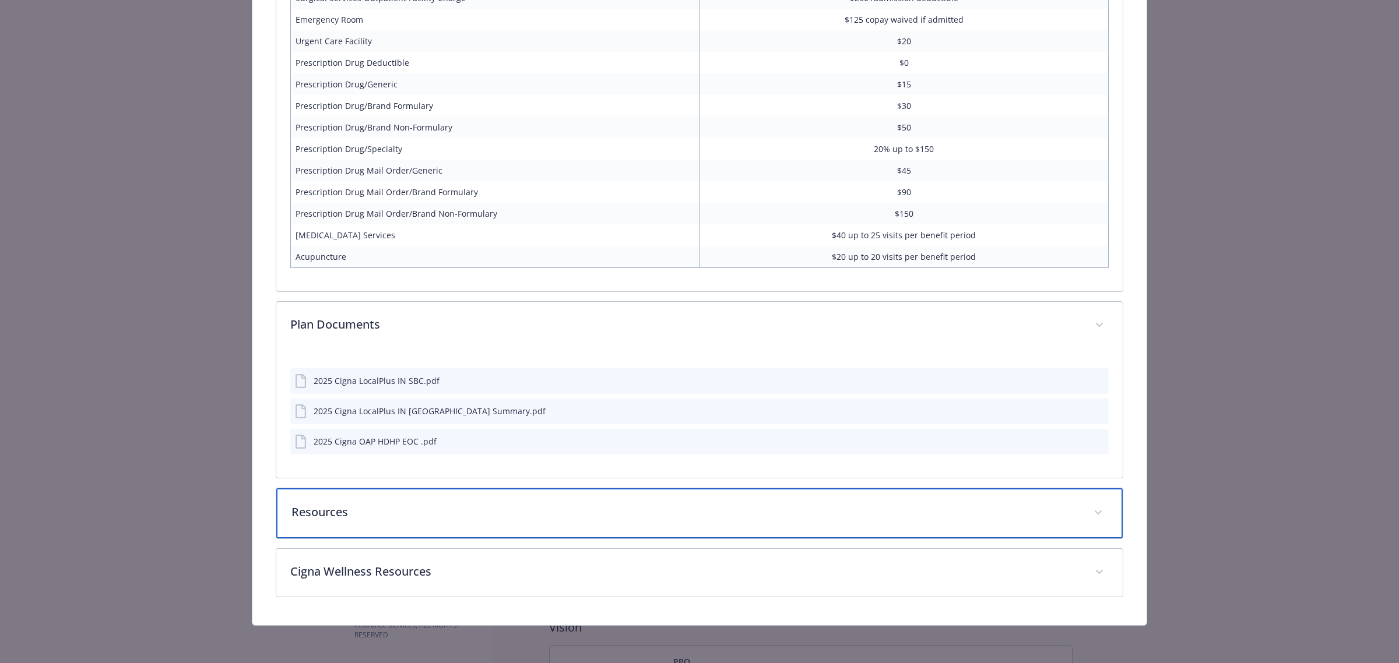
click at [438, 493] on div "Resources" at bounding box center [699, 514] width 846 height 50
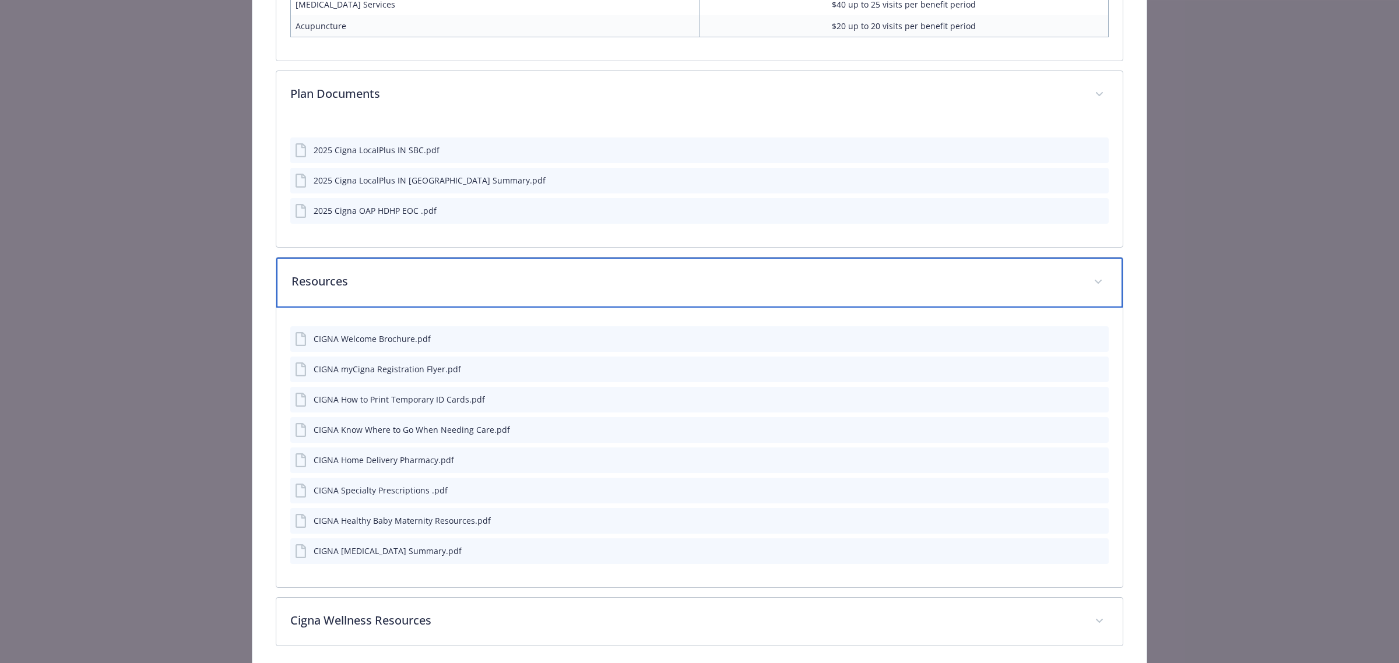
scroll to position [2185, 0]
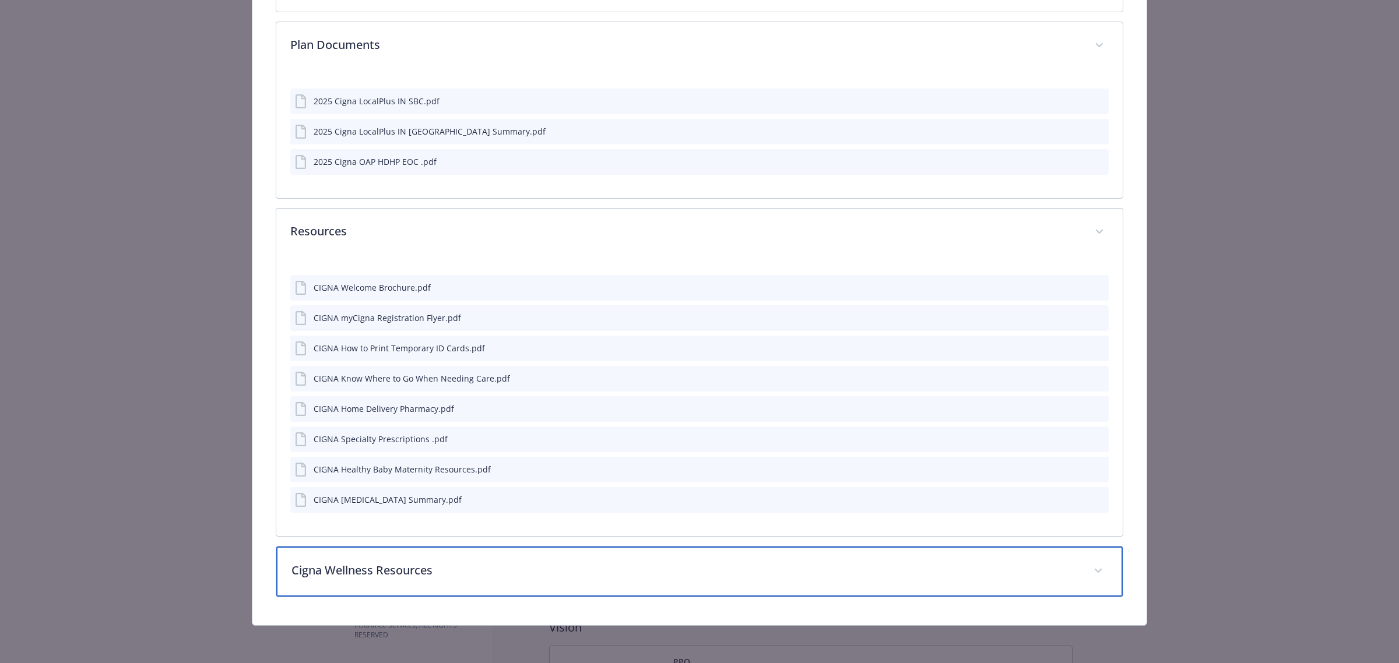
click at [437, 567] on p "Cigna Wellness Resources" at bounding box center [685, 570] width 788 height 17
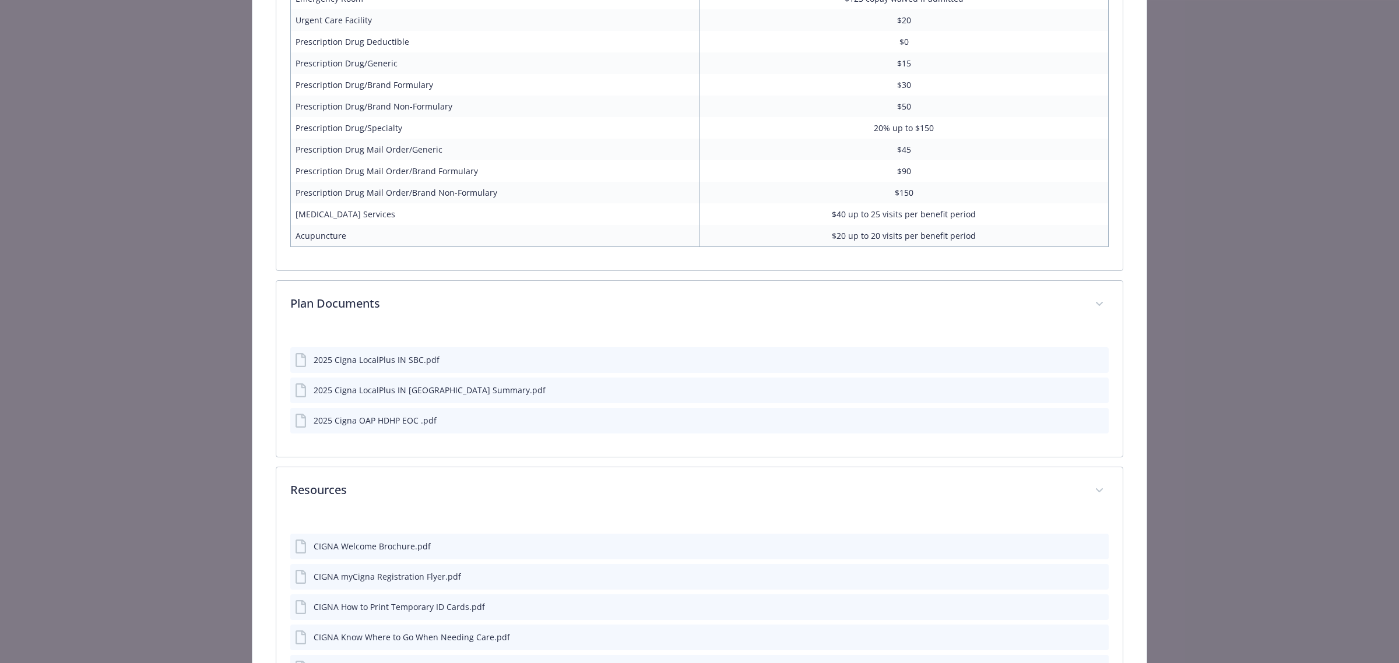
scroll to position [1602, 0]
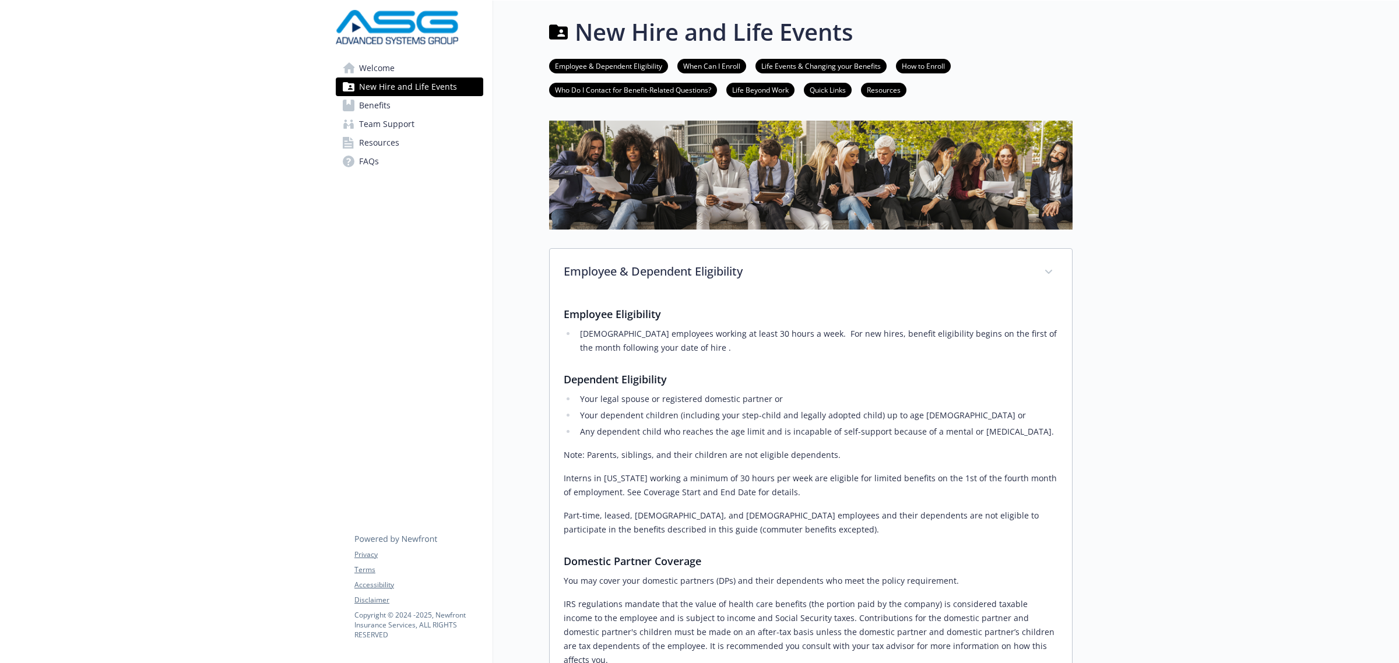
scroll to position [729, 0]
